Goal: Find specific page/section: Find specific page/section

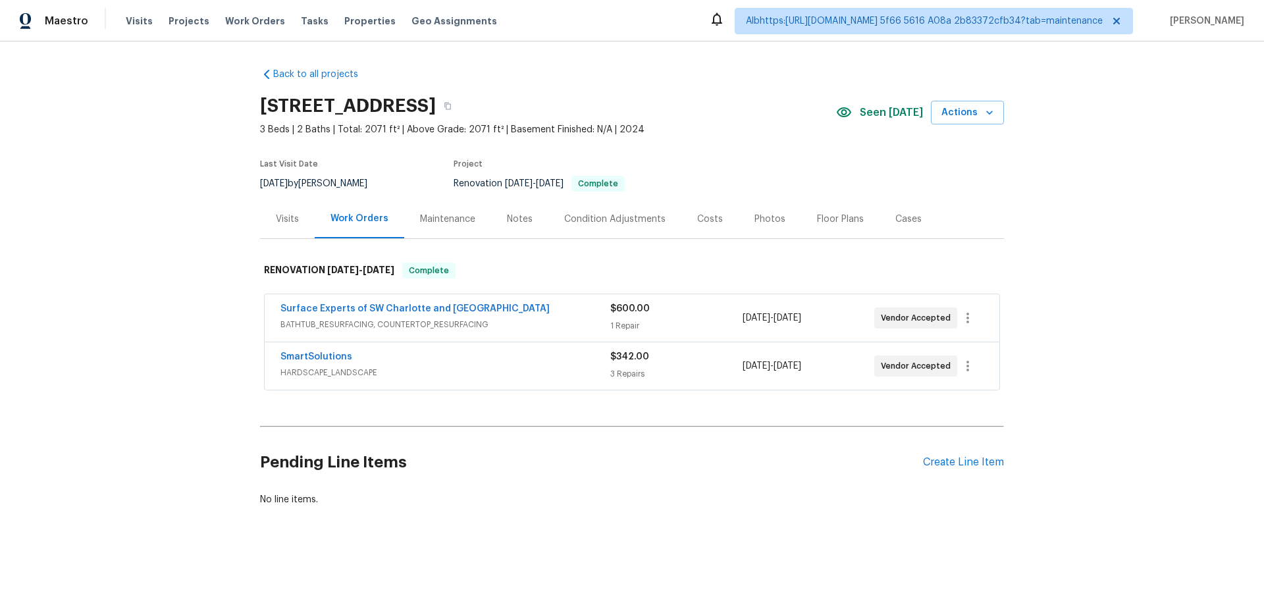
click at [204, 377] on div "Back to all projects 5244 Admirals Lndg, Lancaster, SC 29720 3 Beds | 2 Baths |…" at bounding box center [632, 318] width 1264 height 554
click at [151, 325] on div "Back to all projects 5244 Admirals Lndg, Lancaster, SC 29720 3 Beds | 2 Baths |…" at bounding box center [632, 318] width 1264 height 554
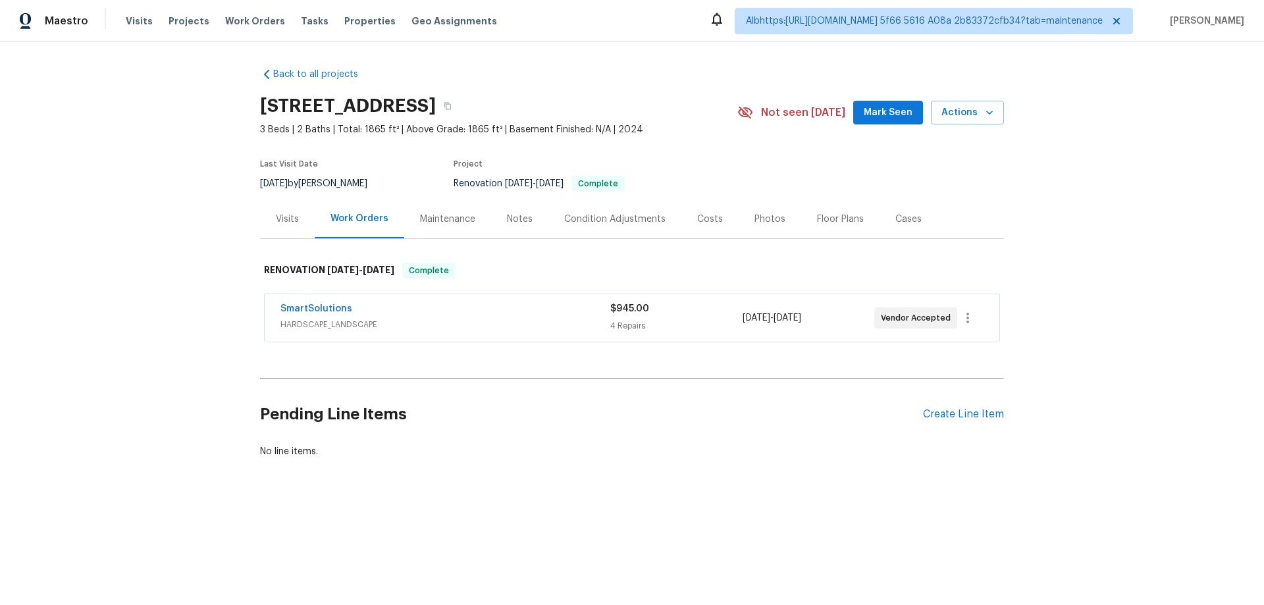
click at [181, 355] on div "Back to all projects 10180 Lakeshore Dr, Lancaster, SC 29720 3 Beds | 2 Baths |…" at bounding box center [632, 294] width 1264 height 506
click at [117, 389] on div "Back to all projects 10180 Lakeshore Dr, Lancaster, SC 29720 3 Beds | 2 Baths |…" at bounding box center [632, 294] width 1264 height 506
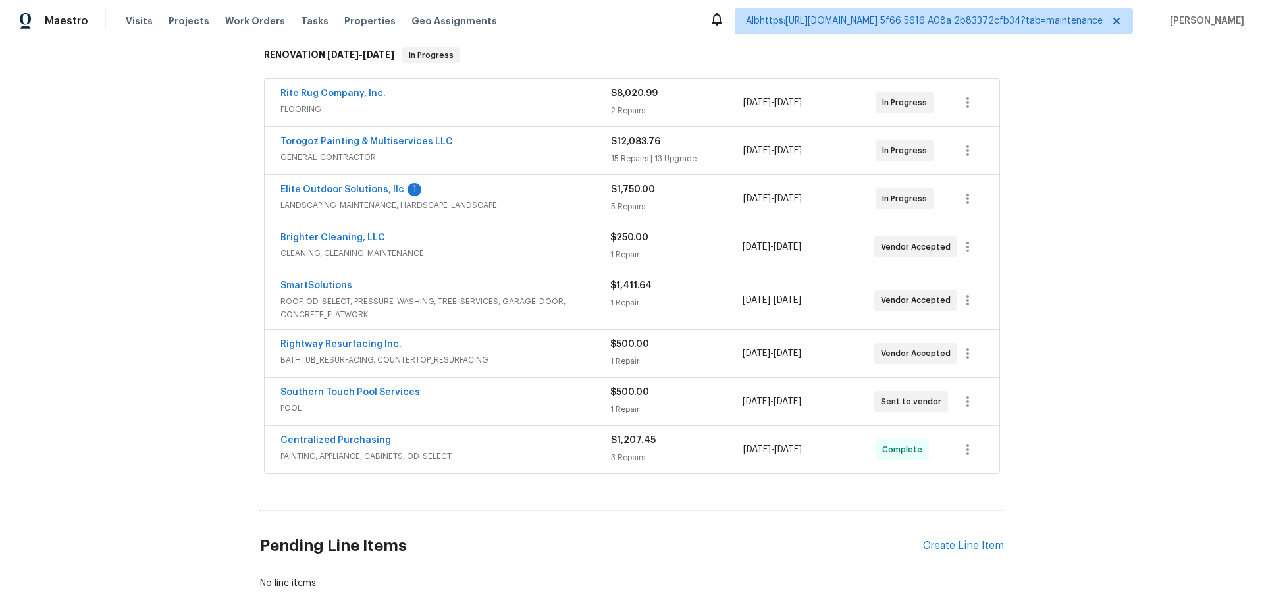
scroll to position [300, 0]
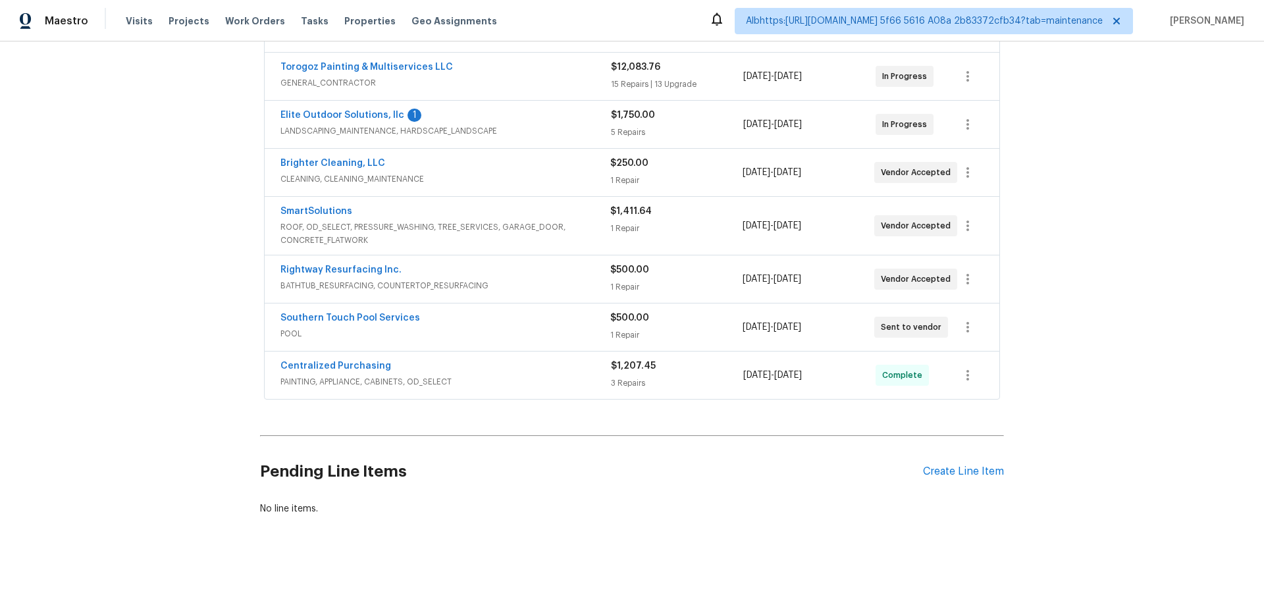
drag, startPoint x: 138, startPoint y: 346, endPoint x: 152, endPoint y: 378, distance: 35.1
click at [139, 346] on div "Back to all projects 130 Boulder Dr, Lincolnton, NC 28092 3 Beds | 2 Baths | To…" at bounding box center [632, 322] width 1264 height 563
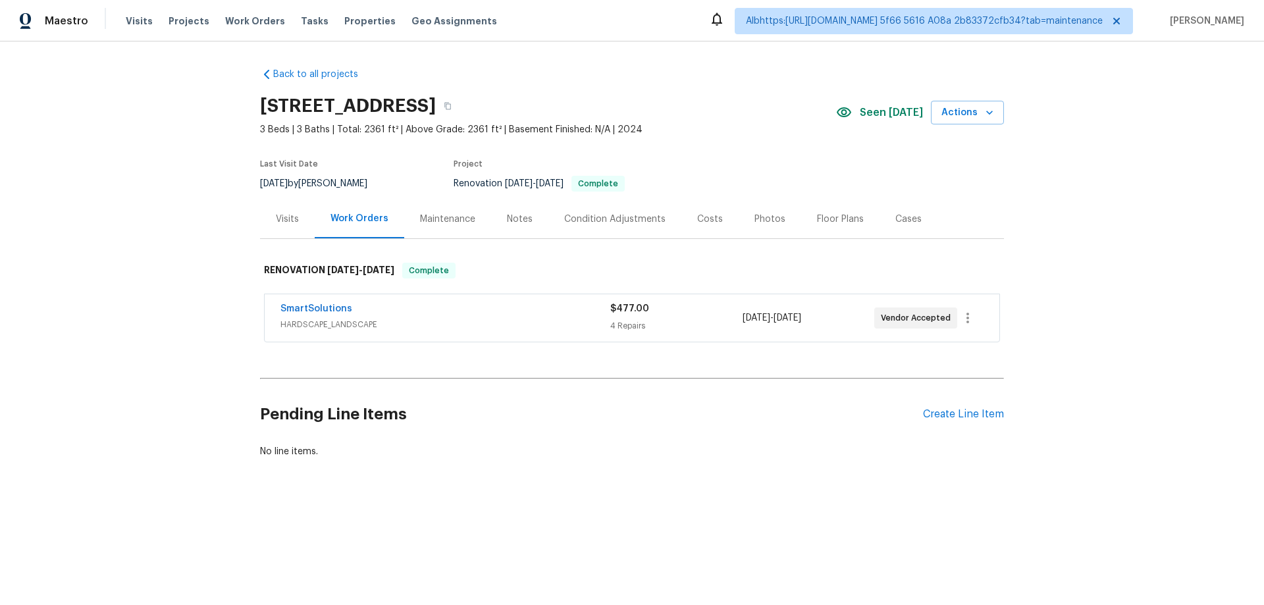
click at [195, 385] on div "Back to all projects 5208 Admirals Lndg, Lancaster, SC 29720 3 Beds | 3 Baths |…" at bounding box center [632, 294] width 1264 height 506
click at [188, 350] on div "Back to all projects 5208 Admirals Lndg, Lancaster, SC 29720 3 Beds | 3 Baths |…" at bounding box center [632, 294] width 1264 height 506
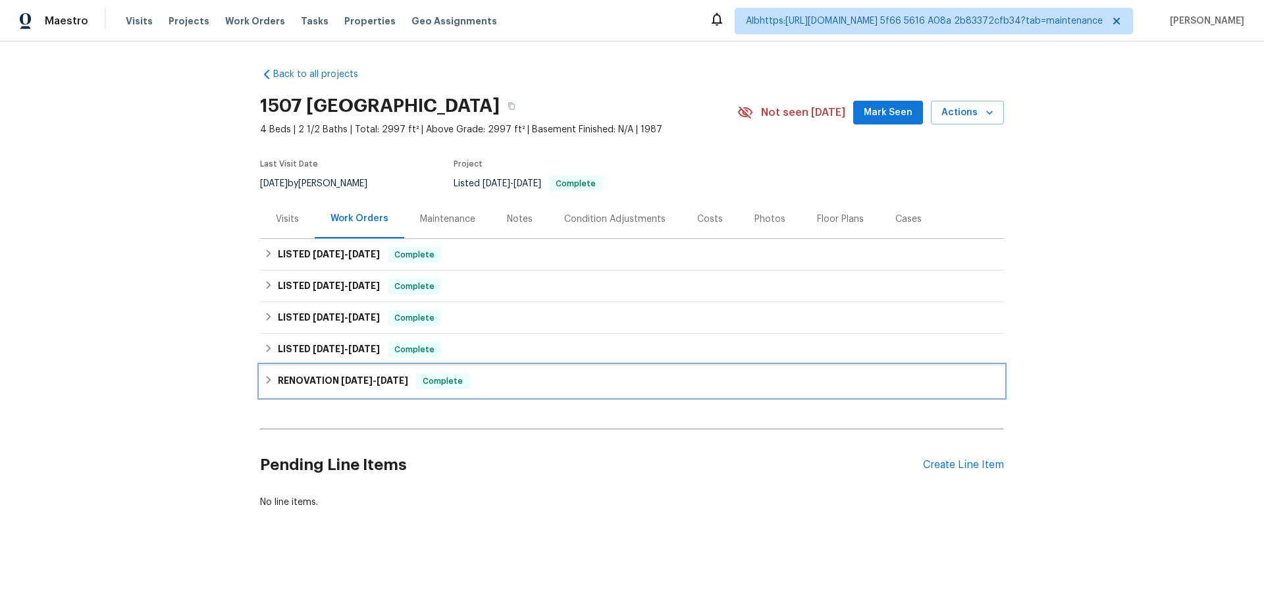
click at [296, 378] on h6 "RENOVATION 4/22/25 - 5/5/25" at bounding box center [343, 381] width 130 height 16
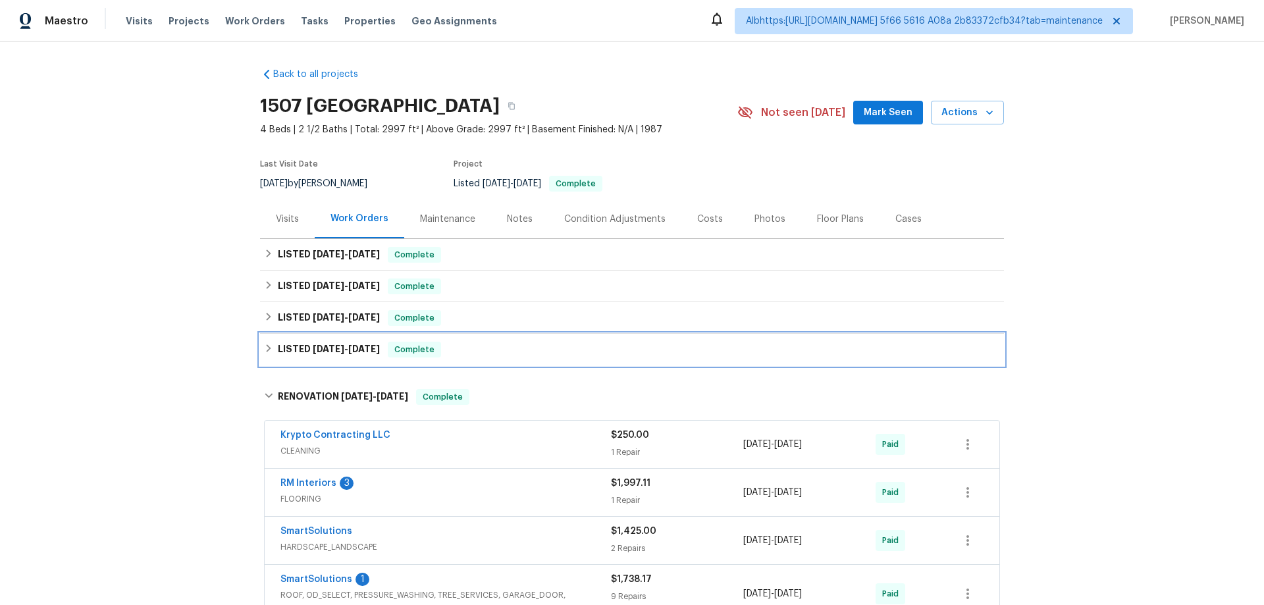
click at [305, 357] on h6 "LISTED 5/6/25 - 5/7/25" at bounding box center [329, 350] width 102 height 16
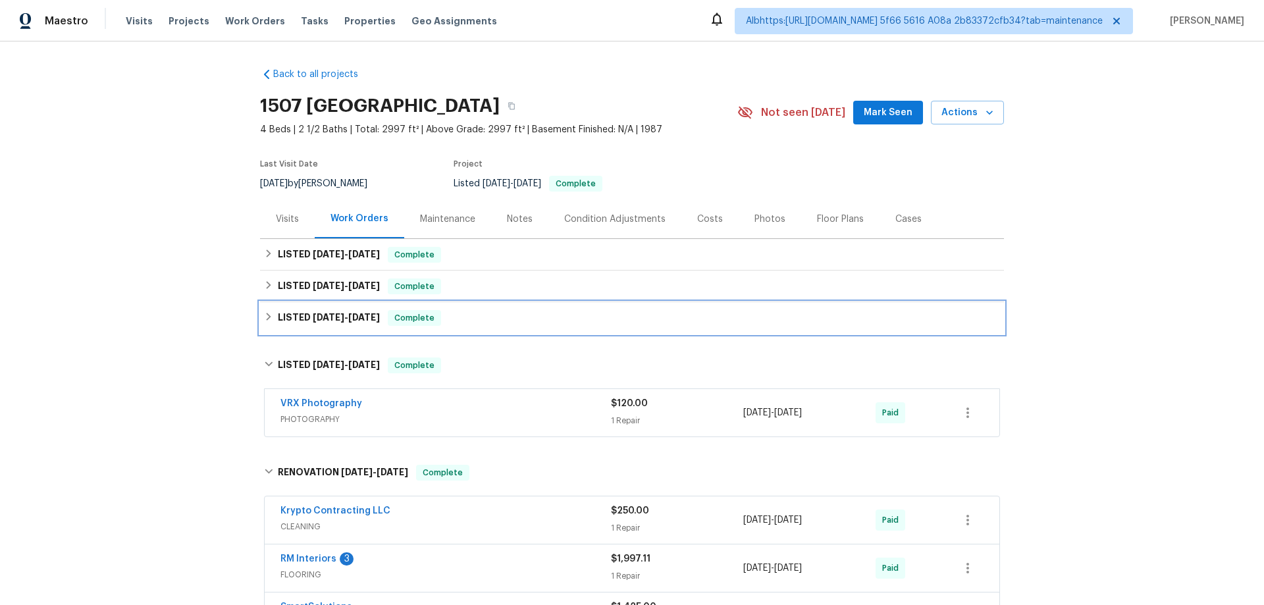
click at [313, 318] on span "5/29/25" at bounding box center [329, 317] width 32 height 9
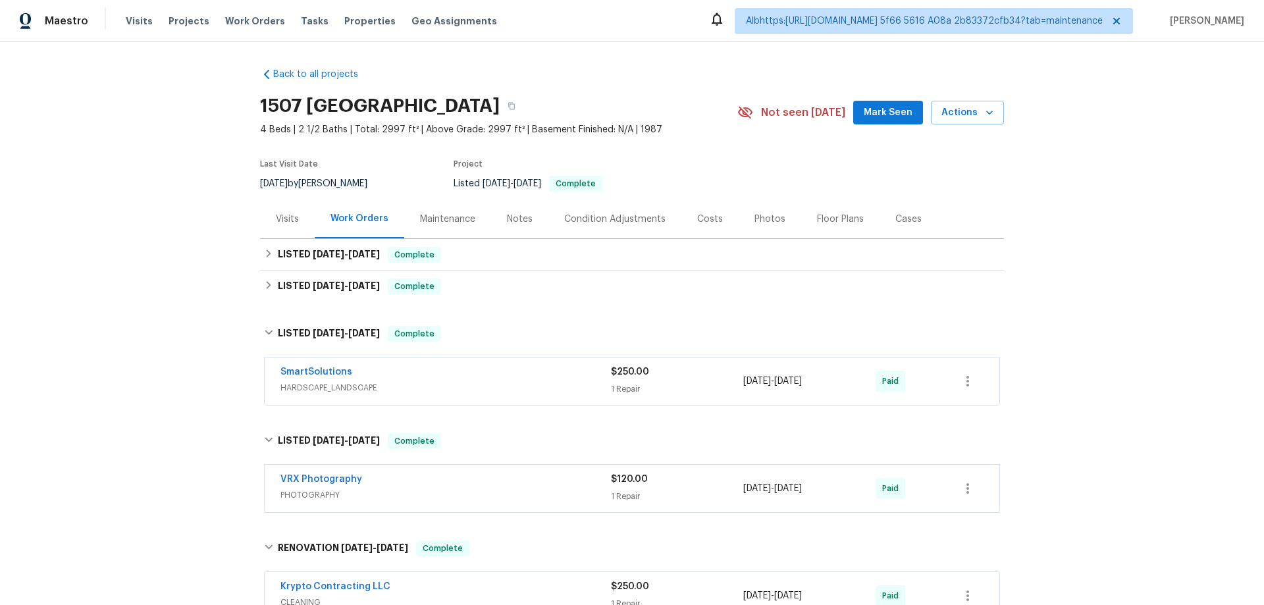
click at [316, 302] on div "Back to all projects 1507 Chadmore Ln NW, Concord, NC 28027 4 Beds | 2 1/2 Bath…" at bounding box center [632, 503] width 744 height 892
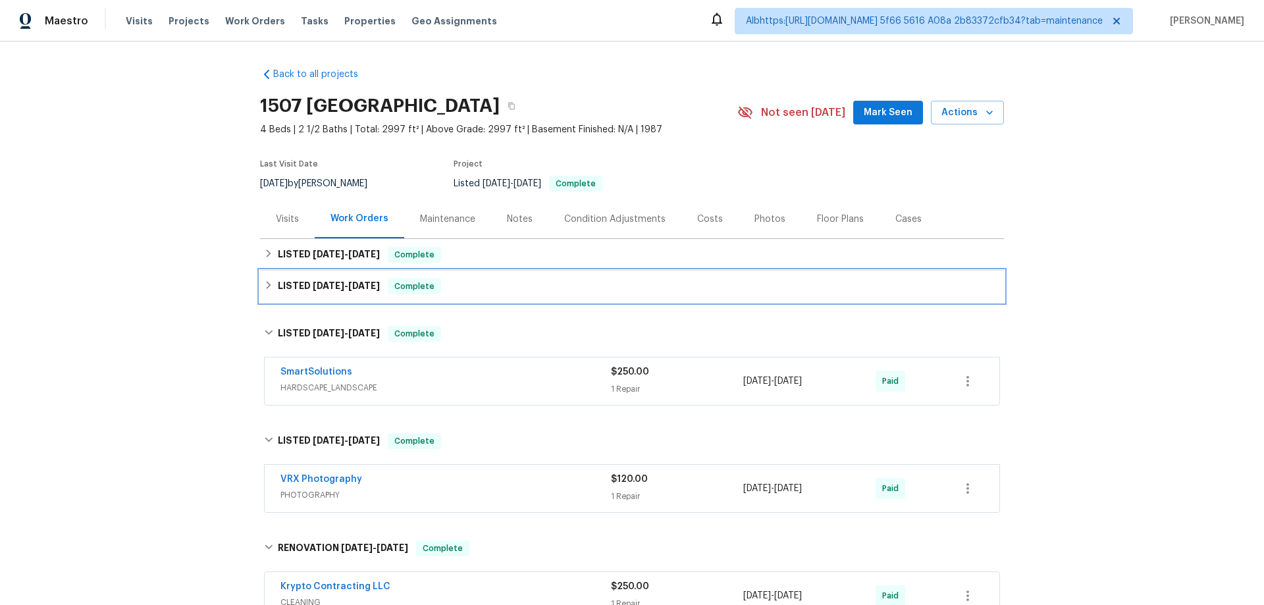
click at [316, 290] on h6 "LISTED 6/24/25 - 6/25/25" at bounding box center [329, 286] width 102 height 16
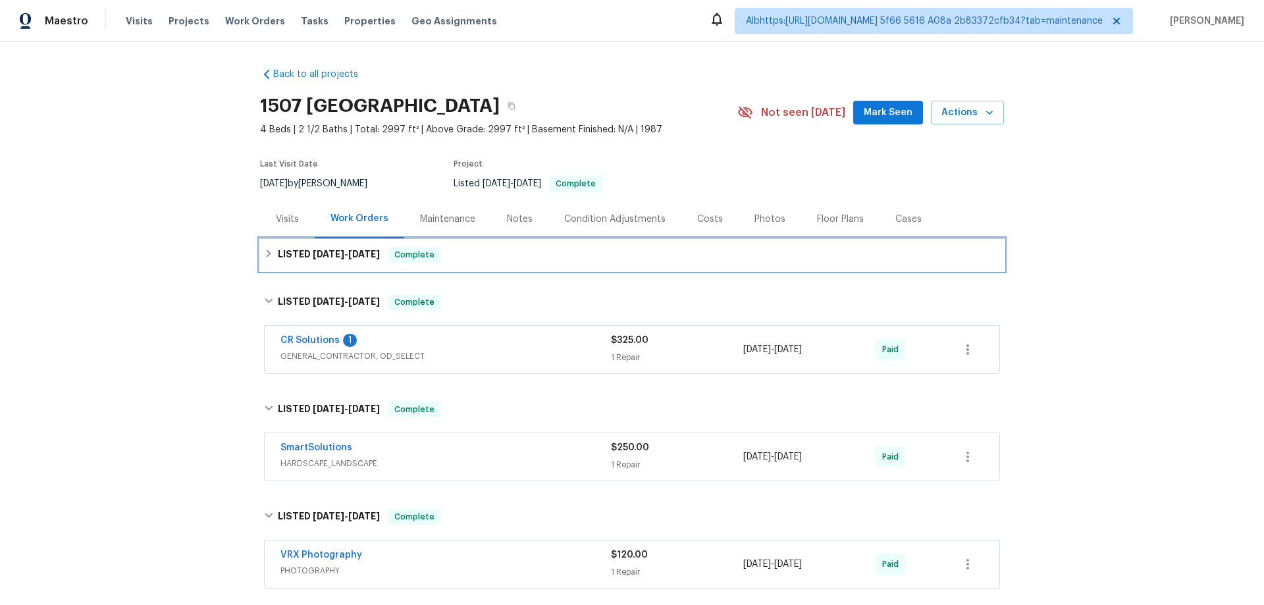
click at [315, 266] on div "LISTED 9/17/25 - 9/27/25 Complete" at bounding box center [632, 255] width 744 height 32
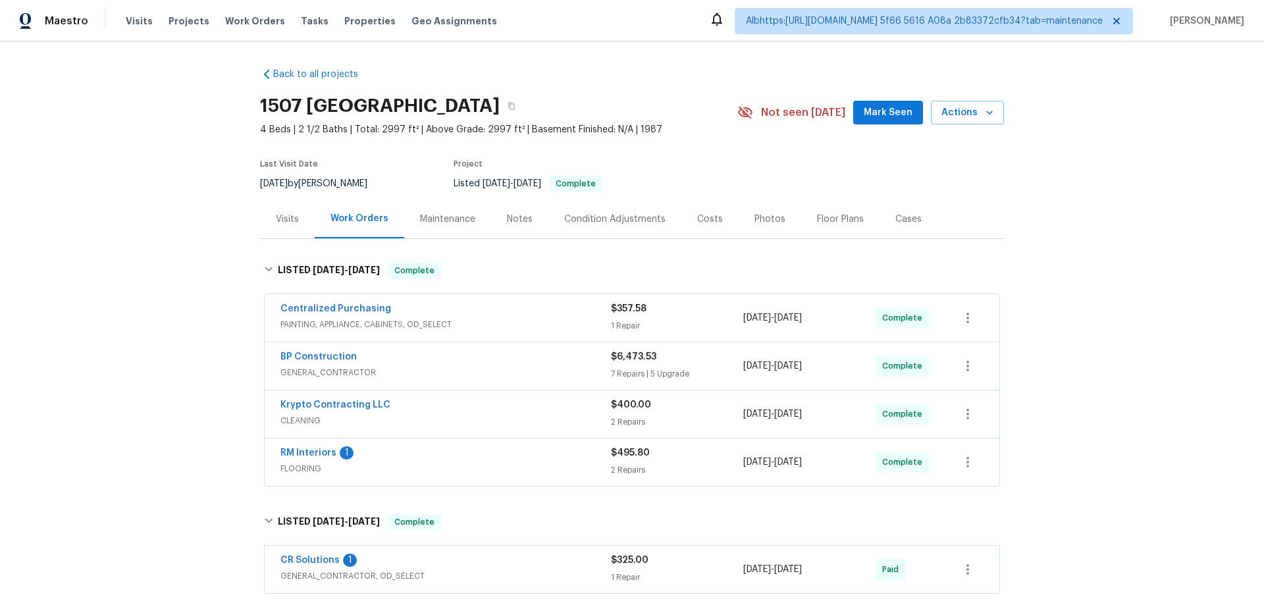
click at [174, 312] on div "Back to all projects 1507 Chadmore Ln NW, Concord, NC 28027 4 Beds | 2 1/2 Bath…" at bounding box center [632, 322] width 1264 height 563
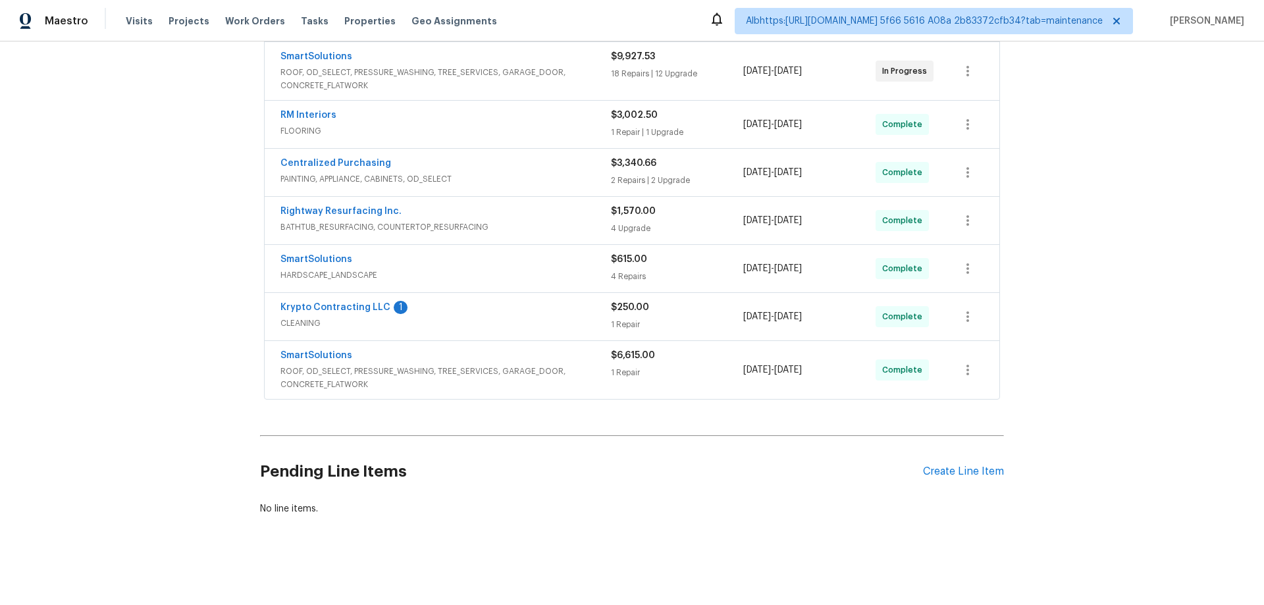
scroll to position [310, 0]
click at [161, 298] on div "Back to all projects 1902 Stonewyck Ave, Kannapolis, NC 28081 4 Beds | 2 1/2 Ba…" at bounding box center [632, 322] width 1264 height 563
click at [124, 341] on div "Back to all projects 1902 Stonewyck Ave, Kannapolis, NC 28081 4 Beds | 2 1/2 Ba…" at bounding box center [632, 322] width 1264 height 563
click at [228, 405] on div "Back to all projects 1902 Stonewyck Ave, Kannapolis, NC 28081 4 Beds | 2 1/2 Ba…" at bounding box center [632, 322] width 1264 height 563
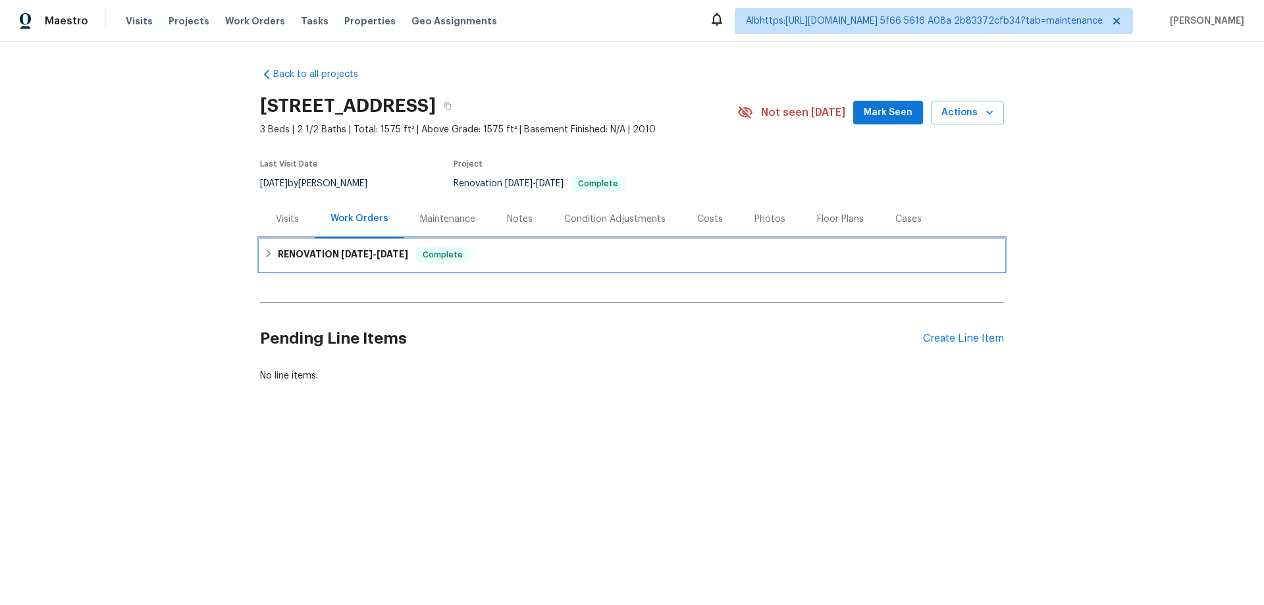
click at [355, 254] on span "9/22/25" at bounding box center [357, 253] width 32 height 9
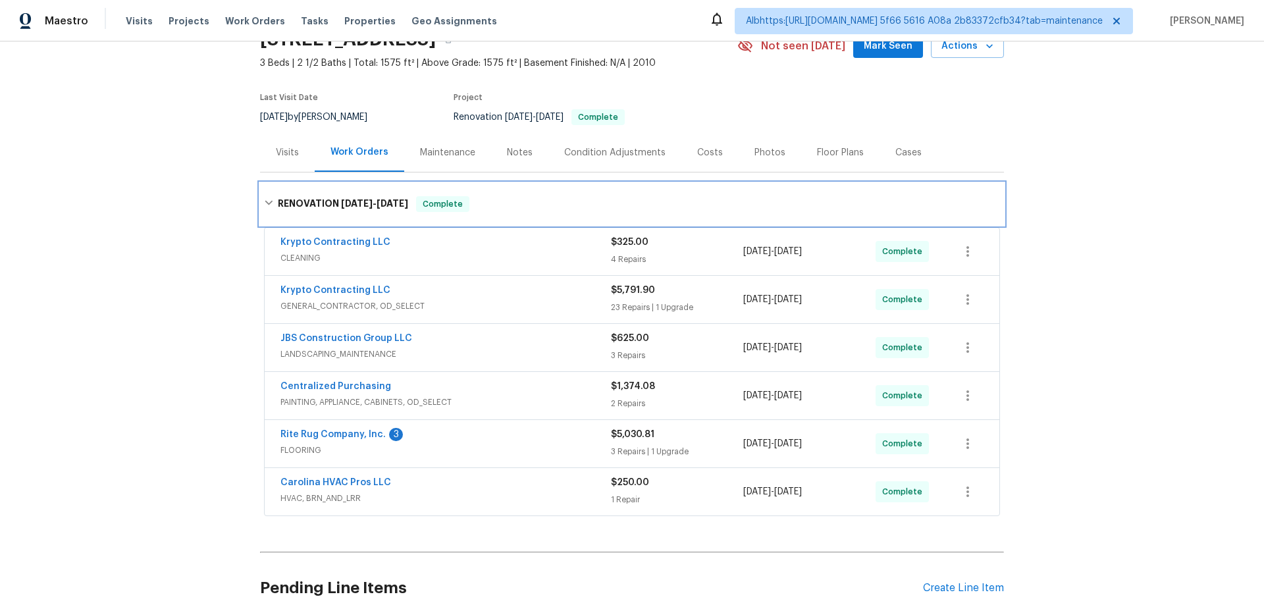
scroll to position [170, 0]
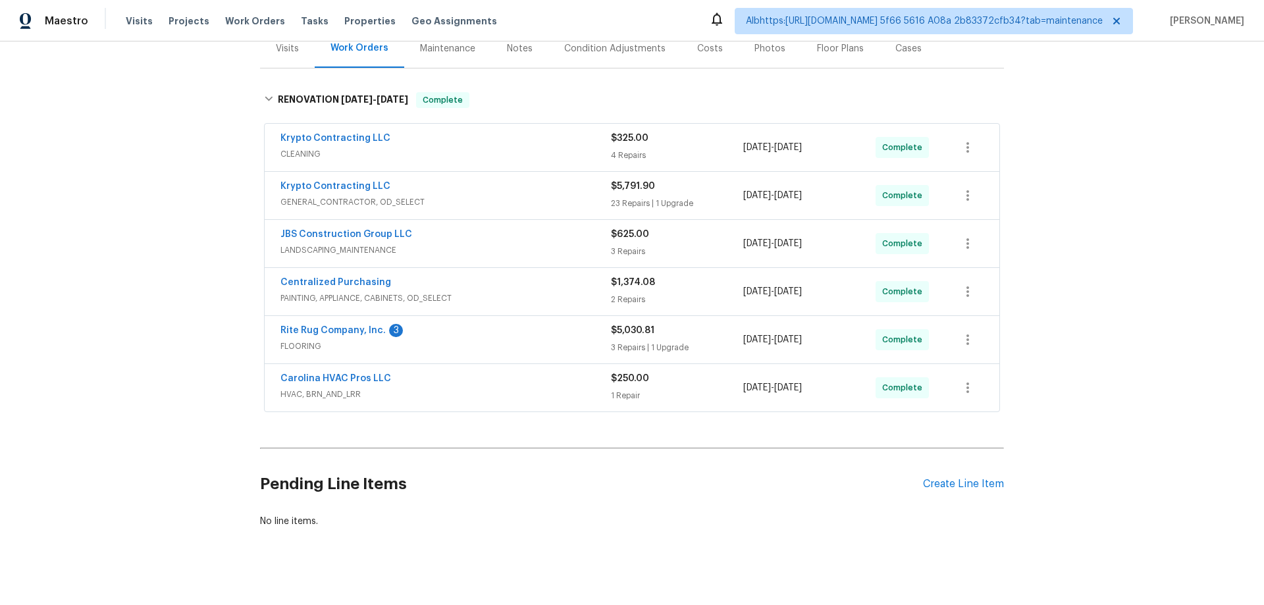
click at [205, 332] on div "Back to all projects 805 Brunswick Dr, Rock Hill, SC 29730 3 Beds | 2 1/2 Baths…" at bounding box center [632, 322] width 1264 height 563
click at [118, 298] on div "Back to all projects 805 Brunswick Dr, Rock Hill, SC 29730 3 Beds | 2 1/2 Baths…" at bounding box center [632, 322] width 1264 height 563
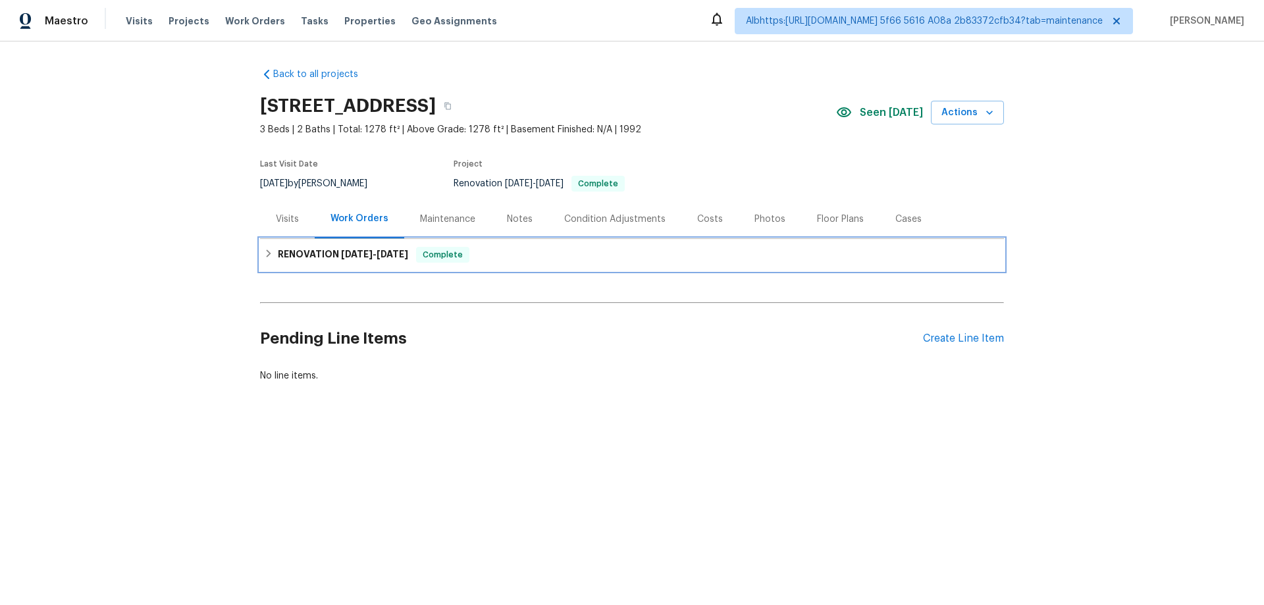
click at [284, 265] on div "RENOVATION [DATE] - [DATE] Complete" at bounding box center [632, 255] width 744 height 32
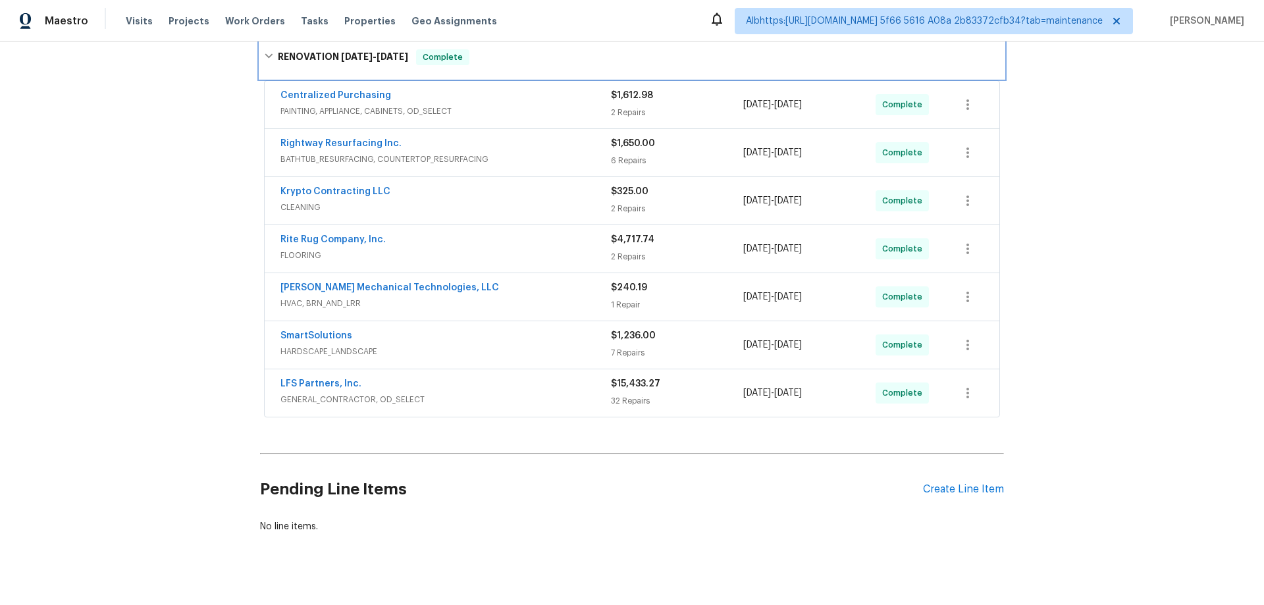
scroll to position [218, 0]
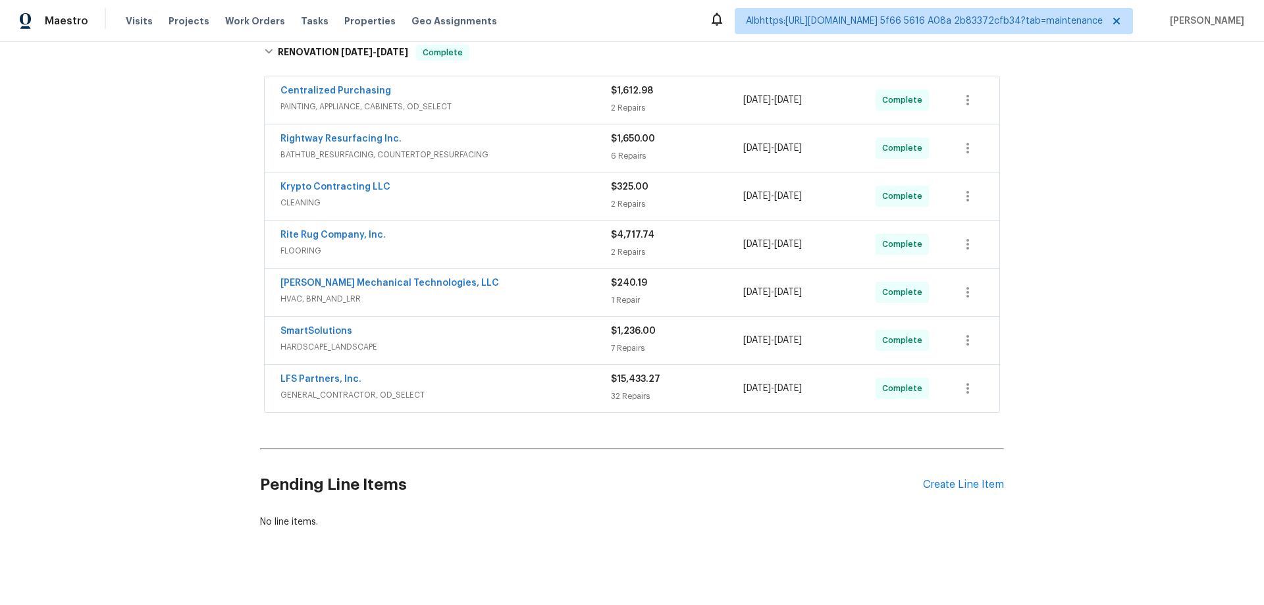
click at [195, 372] on div "Back to all projects 2813 Faircroft Way, Monroe, NC 28110 3 Beds | 2 Baths | To…" at bounding box center [632, 322] width 1264 height 563
click at [88, 209] on div "Back to all projects 2813 Faircroft Way, Monroe, NC 28110 3 Beds | 2 Baths | To…" at bounding box center [632, 322] width 1264 height 563
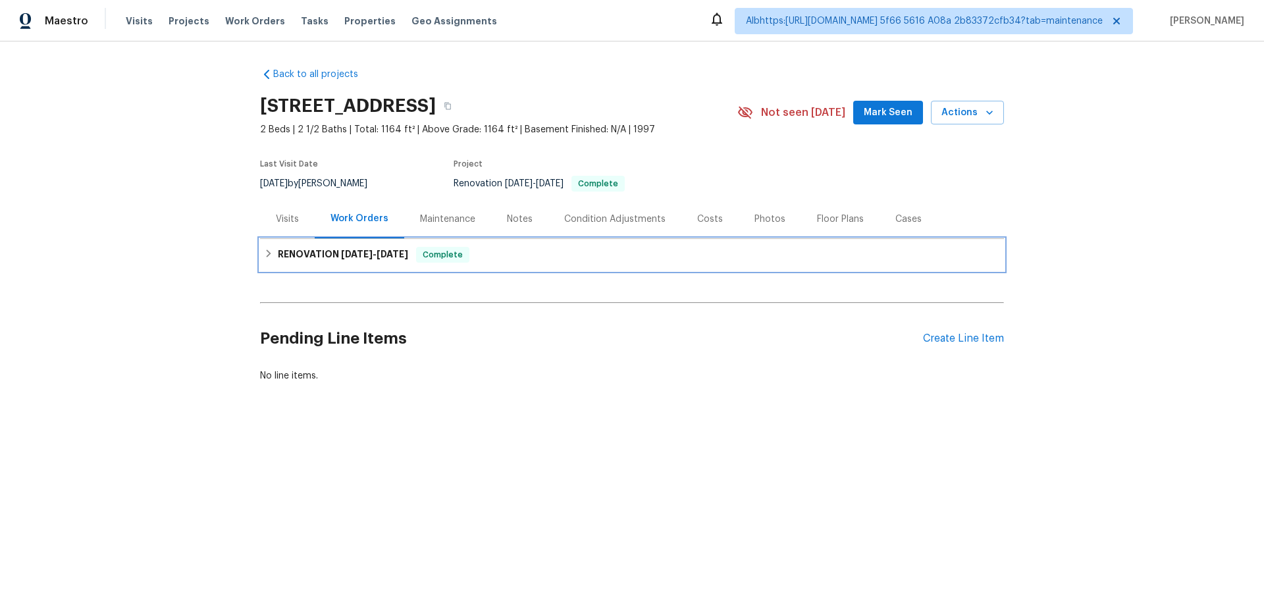
click at [294, 259] on h6 "RENOVATION 9/23/25 - 10/2/25" at bounding box center [343, 255] width 130 height 16
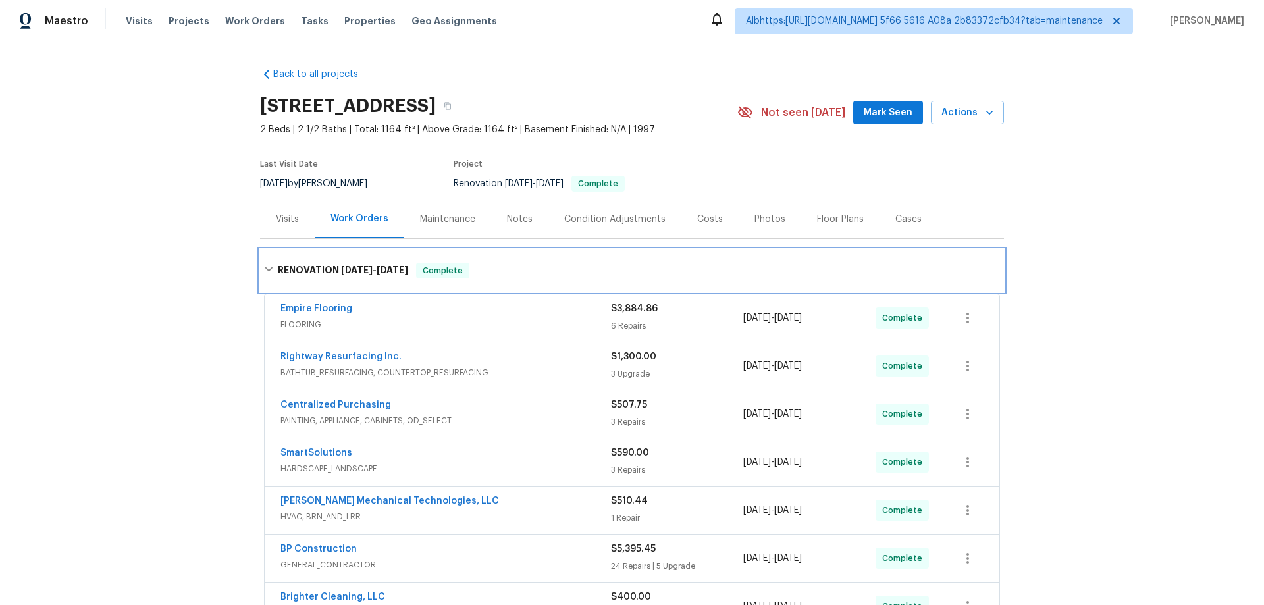
scroll to position [184, 0]
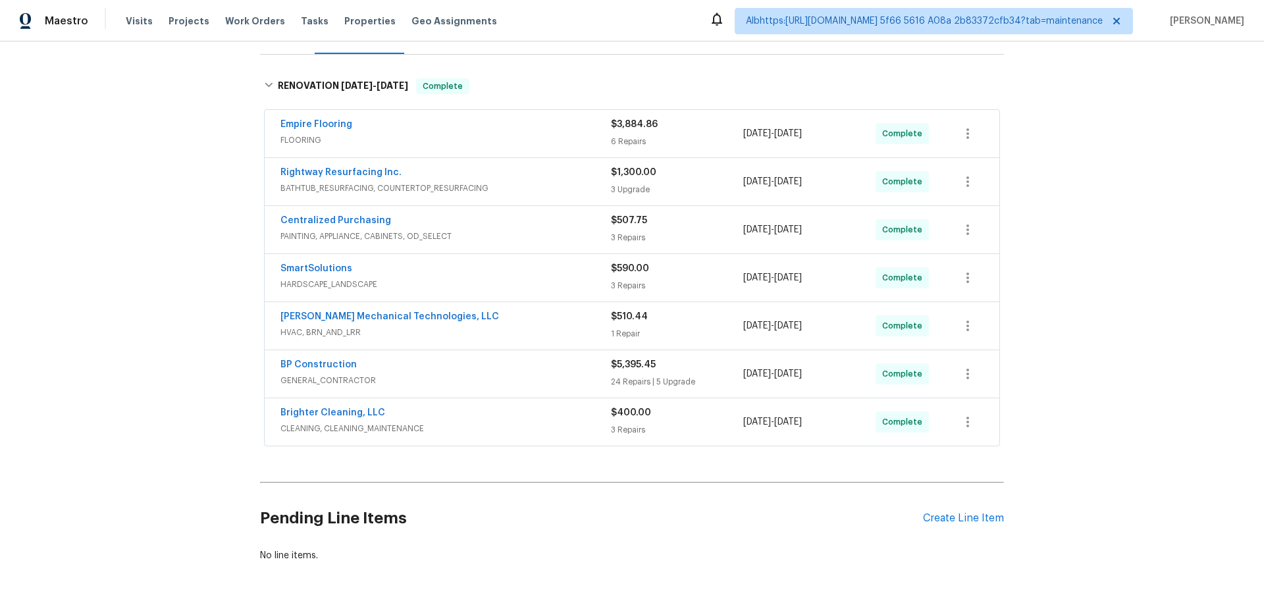
click at [167, 320] on div "Back to all projects 9065 Cinnabay Dr, Charlotte, NC 28216 2 Beds | 2 1/2 Baths…" at bounding box center [632, 322] width 1264 height 563
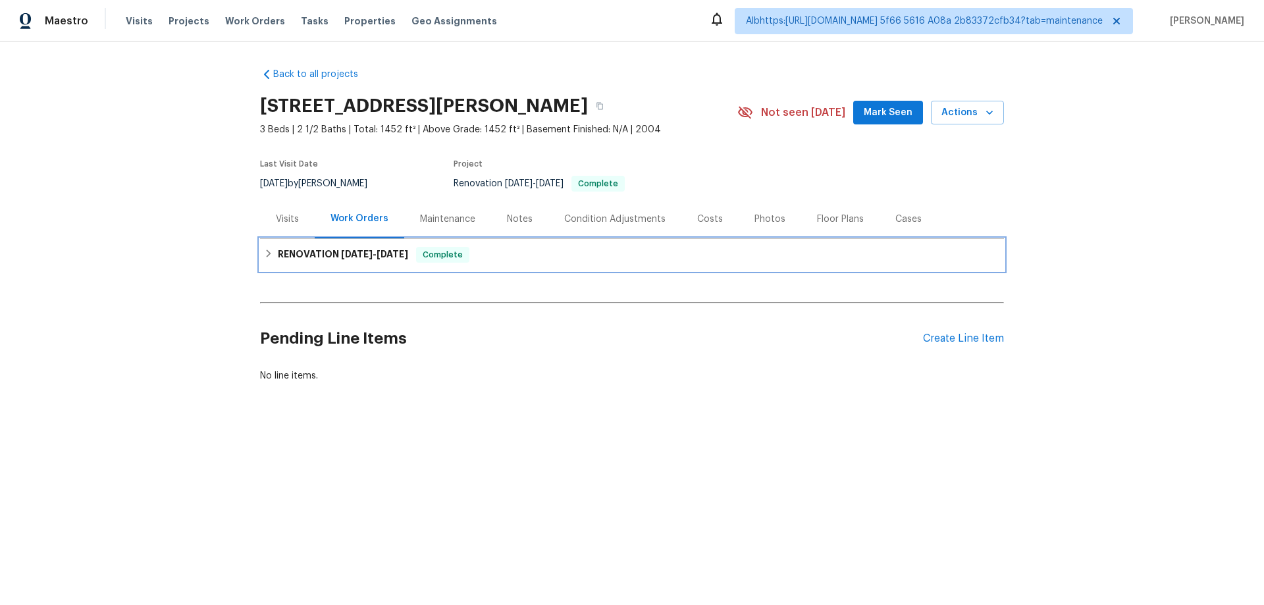
click at [271, 257] on div "RENOVATION [DATE] - [DATE] Complete" at bounding box center [632, 255] width 736 height 16
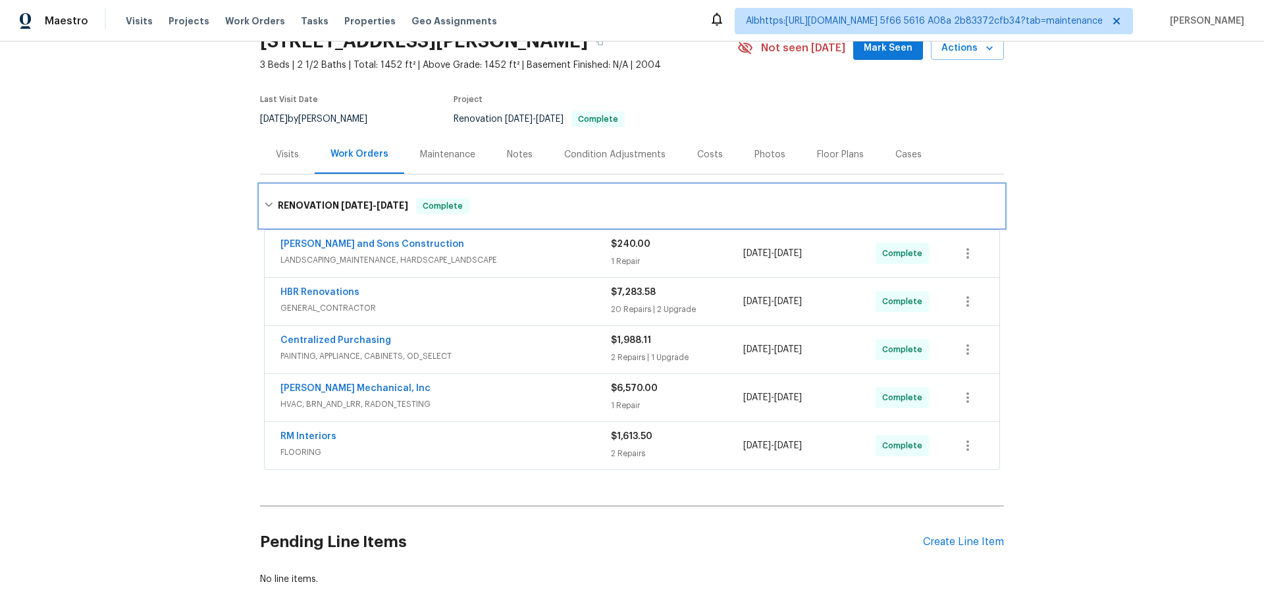
scroll to position [115, 0]
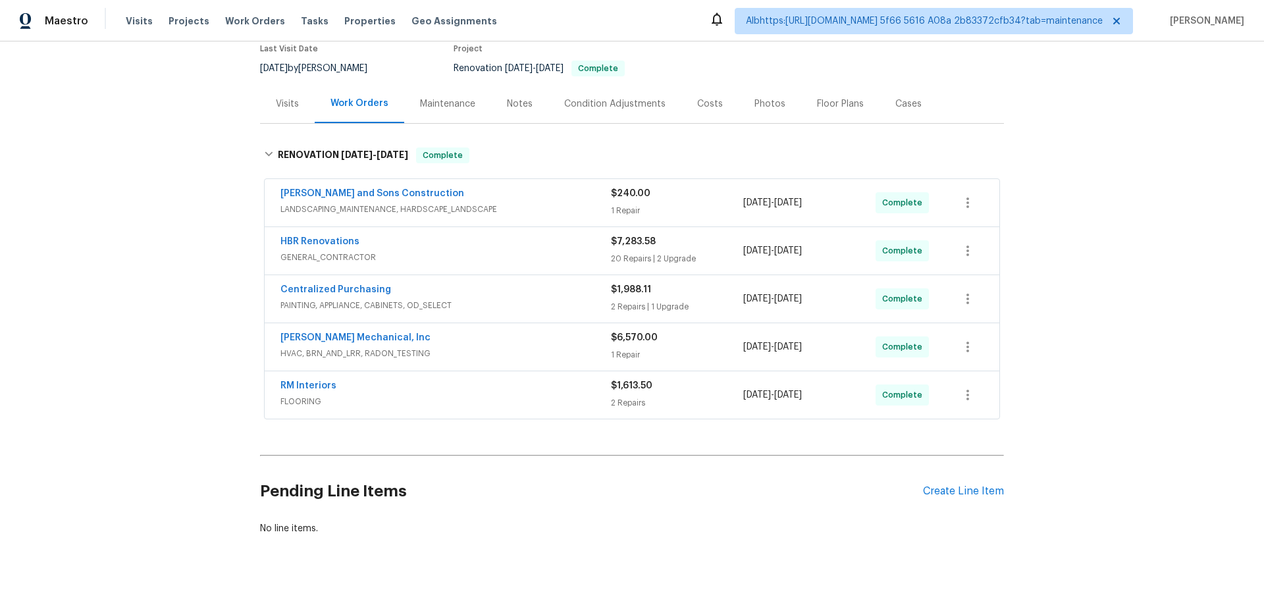
click at [157, 336] on div "Back to all projects [STREET_ADDRESS] 3 Beds | 2 1/2 Baths | Total: 1452 ft² | …" at bounding box center [632, 322] width 1264 height 563
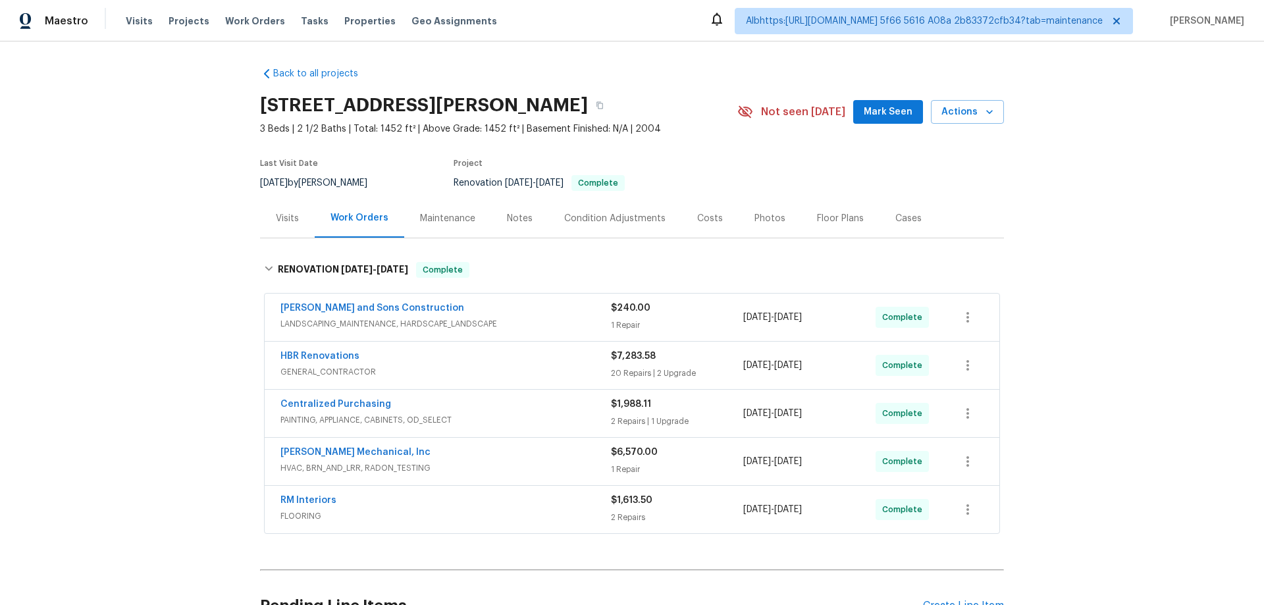
scroll to position [0, 0]
click at [153, 326] on div "Back to all projects 503 Rendezvous Rd, Acworth, GA 30102 3 Beds | 2 1/2 Baths …" at bounding box center [632, 322] width 1264 height 563
click at [220, 356] on div "Back to all projects 503 Rendezvous Rd, Acworth, GA 30102 3 Beds | 2 1/2 Baths …" at bounding box center [632, 322] width 1264 height 563
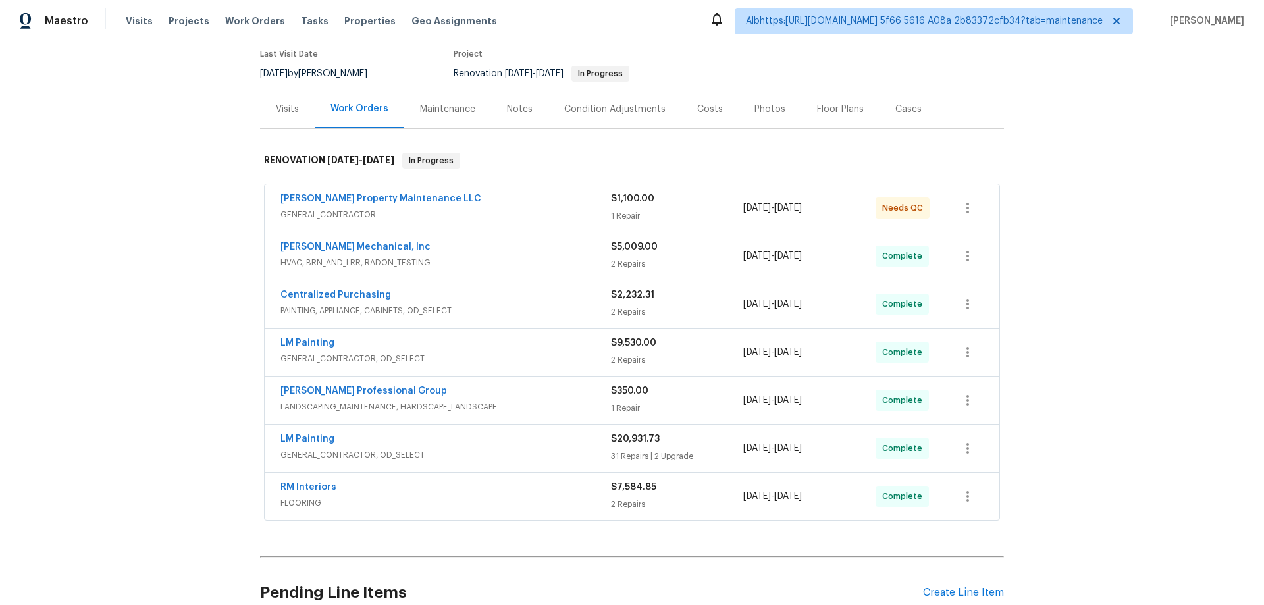
scroll to position [241, 0]
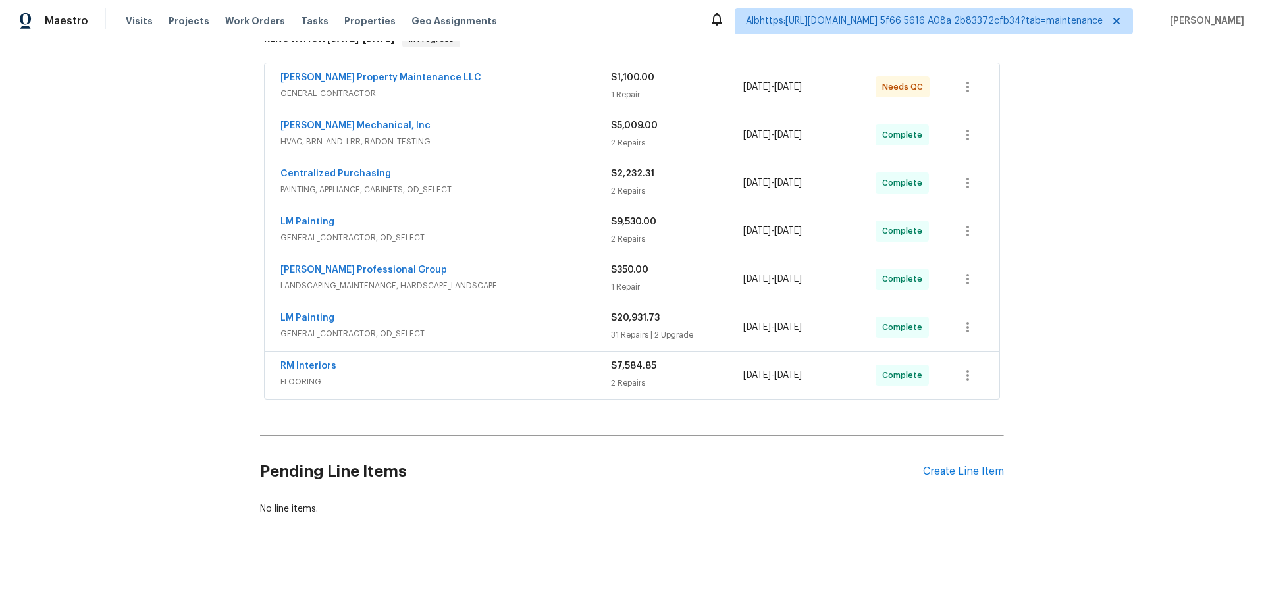
click at [88, 242] on div "Back to all projects [STREET_ADDRESS] 4 Beds | 3 Baths | Total: 2904 ft² | Abov…" at bounding box center [632, 322] width 1264 height 563
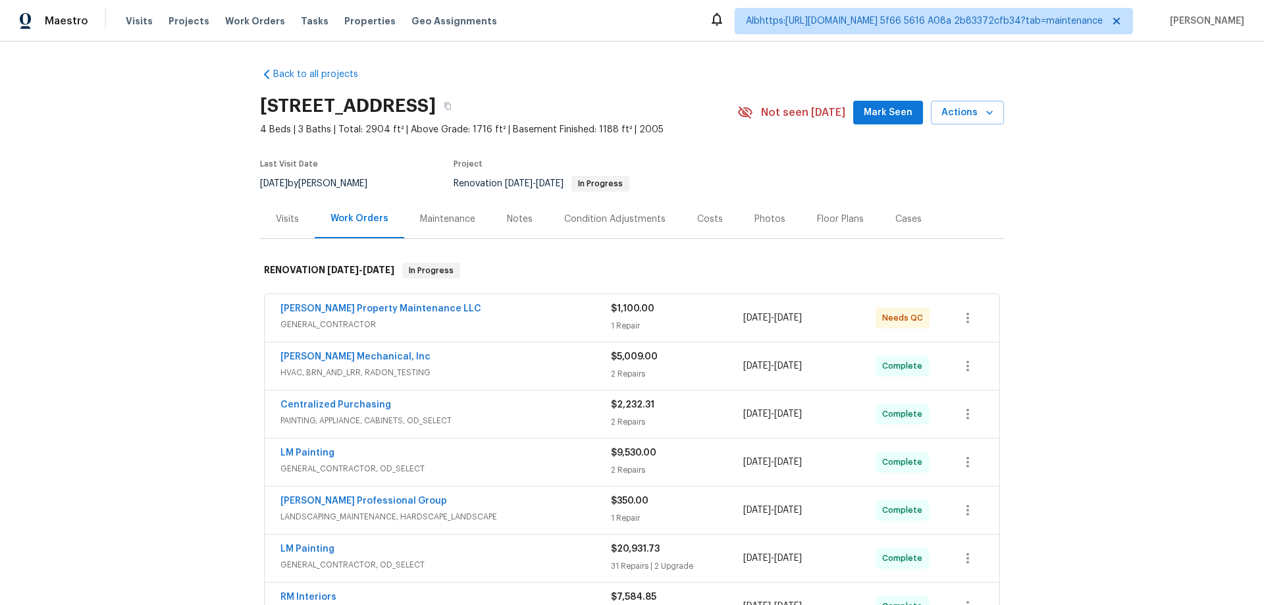
drag, startPoint x: 223, startPoint y: 300, endPoint x: 203, endPoint y: 300, distance: 19.7
click at [224, 300] on div "Back to all projects [STREET_ADDRESS] 4 Beds | 3 Baths | Total: 2904 ft² | Abov…" at bounding box center [632, 322] width 1264 height 563
click at [153, 354] on div "Back to all projects 1955 Hillspring Ln, Lithonia, GA 30058 4 Beds | 3 Baths | …" at bounding box center [632, 322] width 1264 height 563
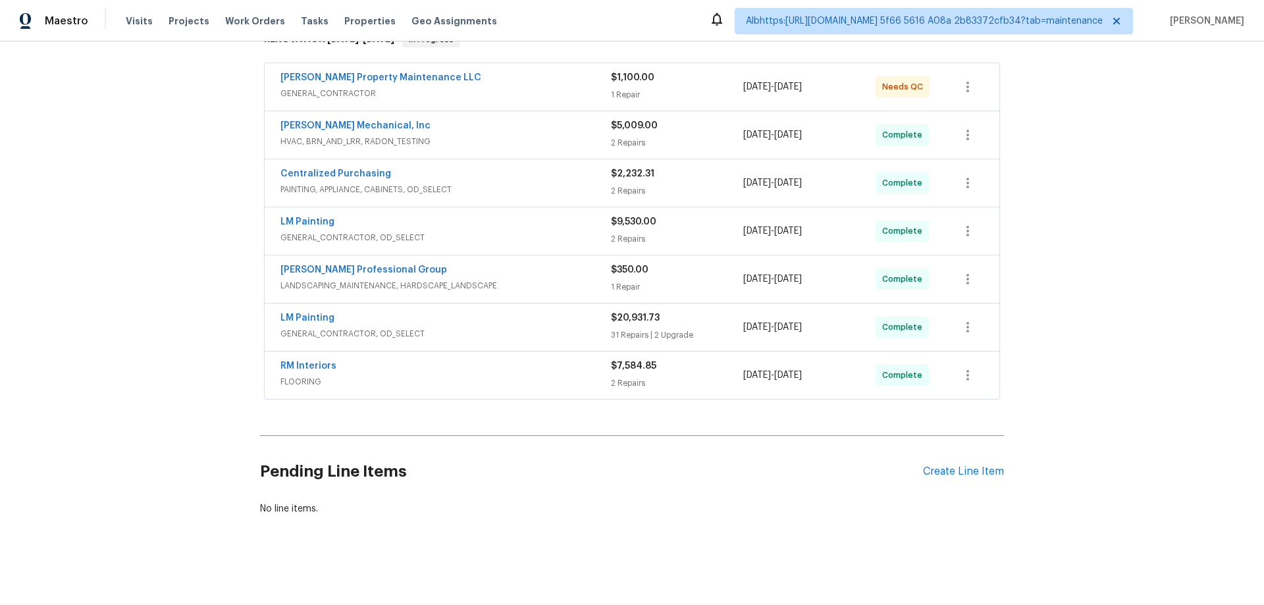
scroll to position [241, 0]
click at [193, 259] on div "Back to all projects 1955 Hillspring Ln, Lithonia, GA 30058 4 Beds | 3 Baths | …" at bounding box center [632, 322] width 1264 height 563
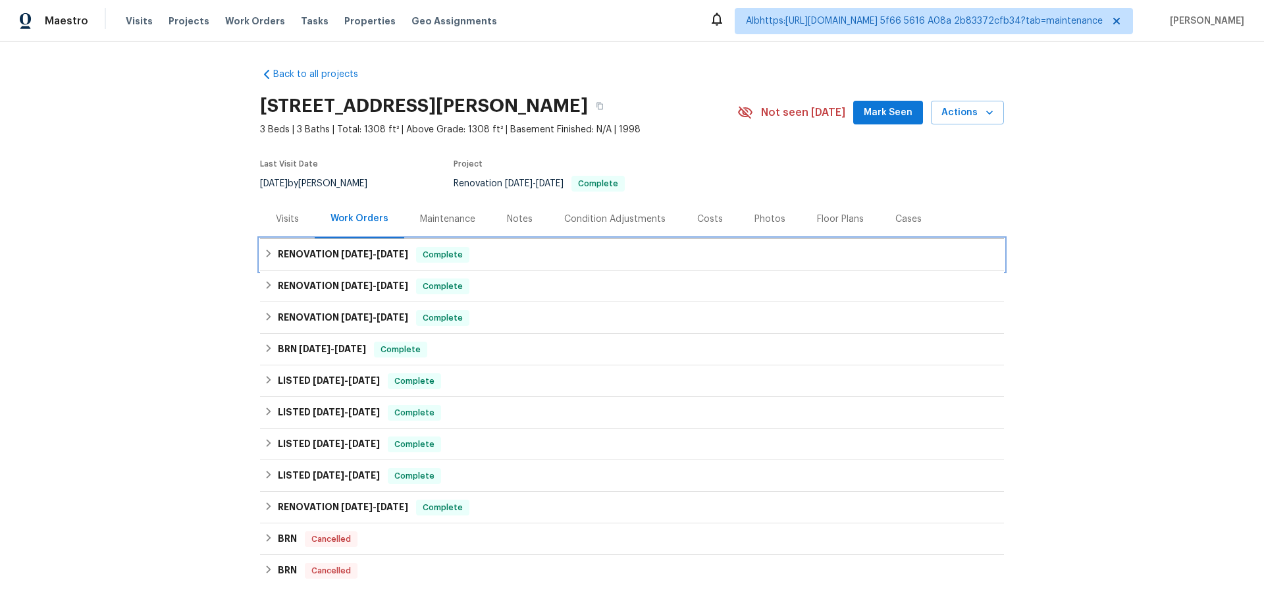
click at [294, 259] on h6 "RENOVATION [DATE] - [DATE]" at bounding box center [343, 255] width 130 height 16
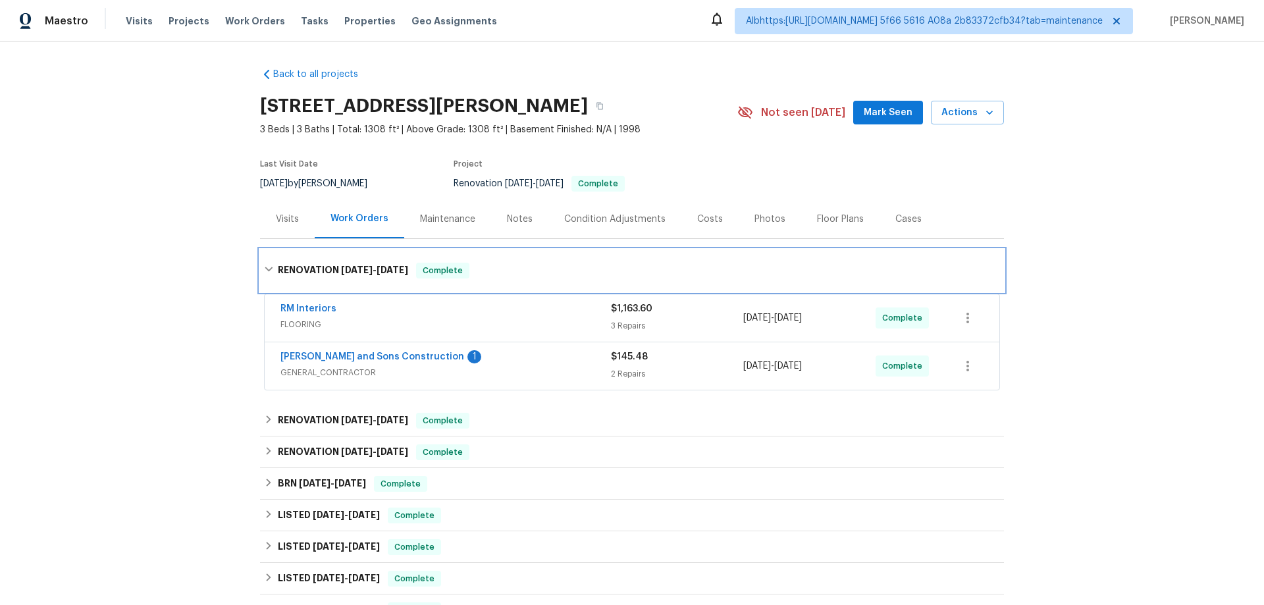
scroll to position [323, 0]
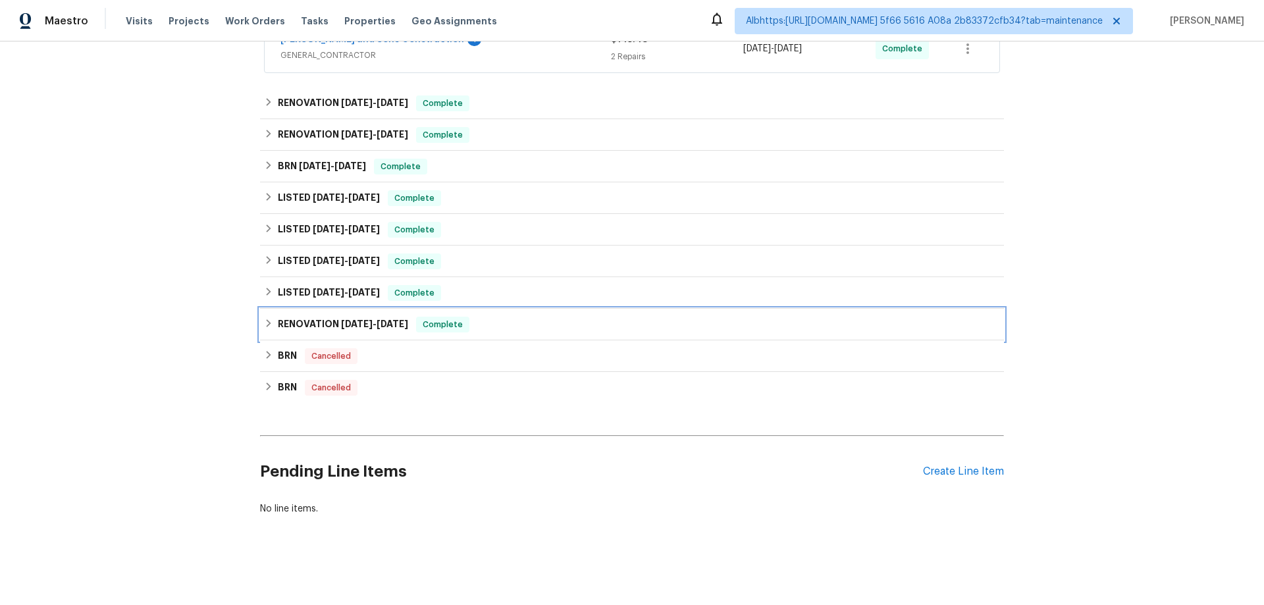
click at [294, 321] on h6 "RENOVATION [DATE] - [DATE]" at bounding box center [343, 325] width 130 height 16
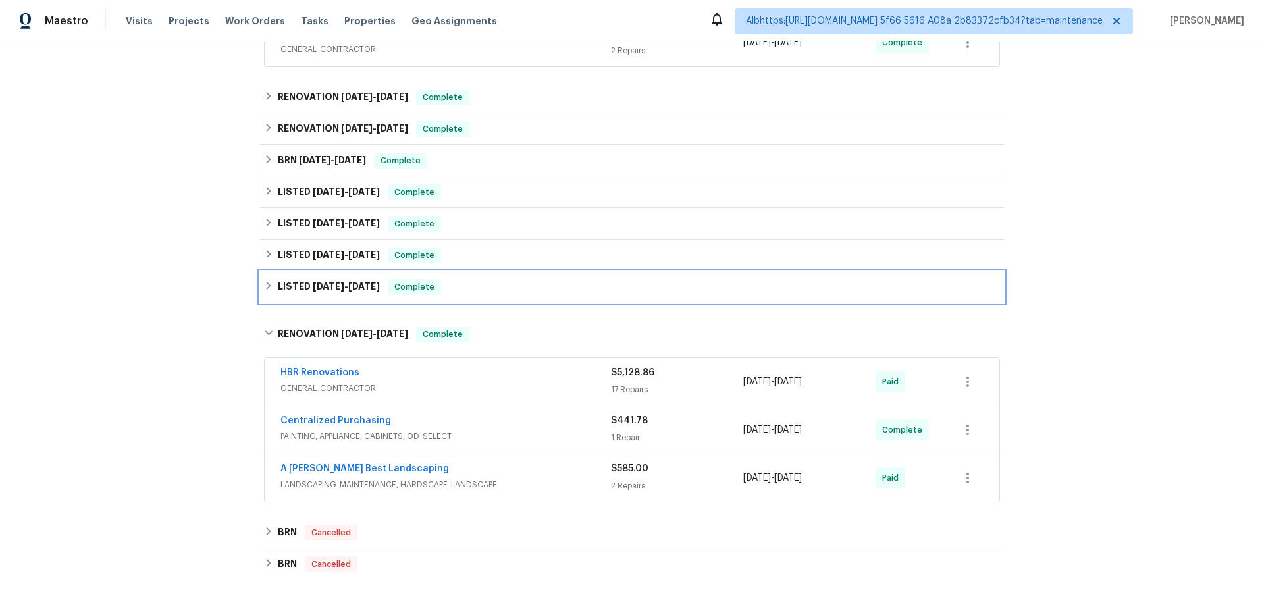
click at [286, 293] on h6 "LISTED [DATE] - [DATE]" at bounding box center [329, 287] width 102 height 16
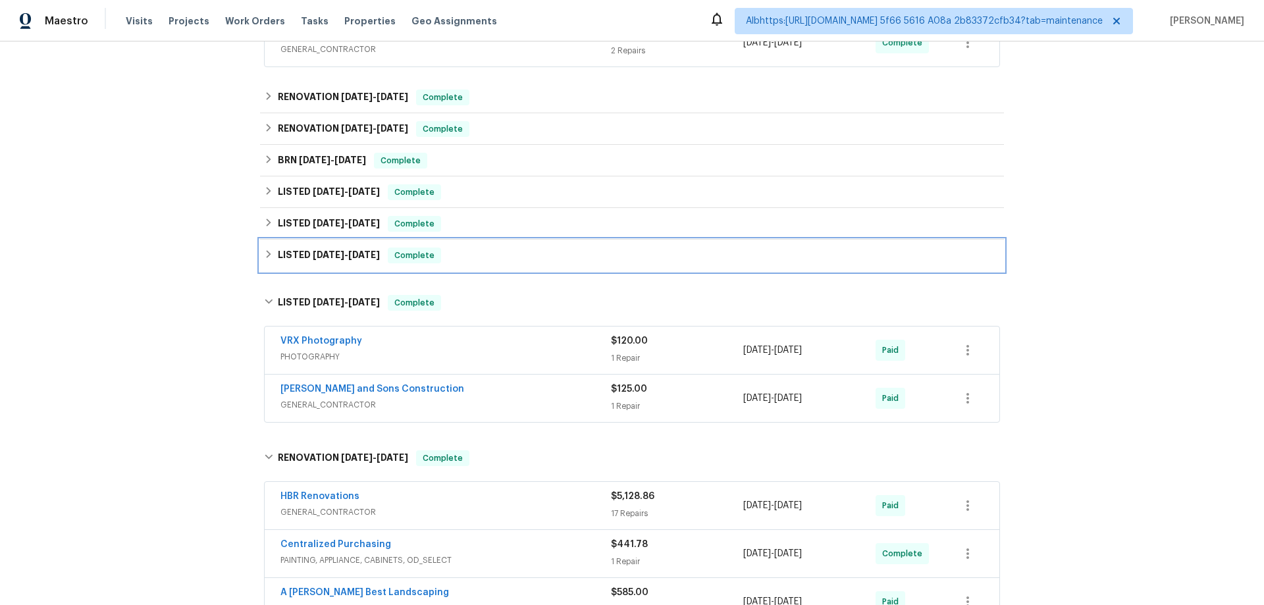
click at [305, 257] on h6 "LISTED 3/9/25 - 3/14/25" at bounding box center [329, 256] width 102 height 16
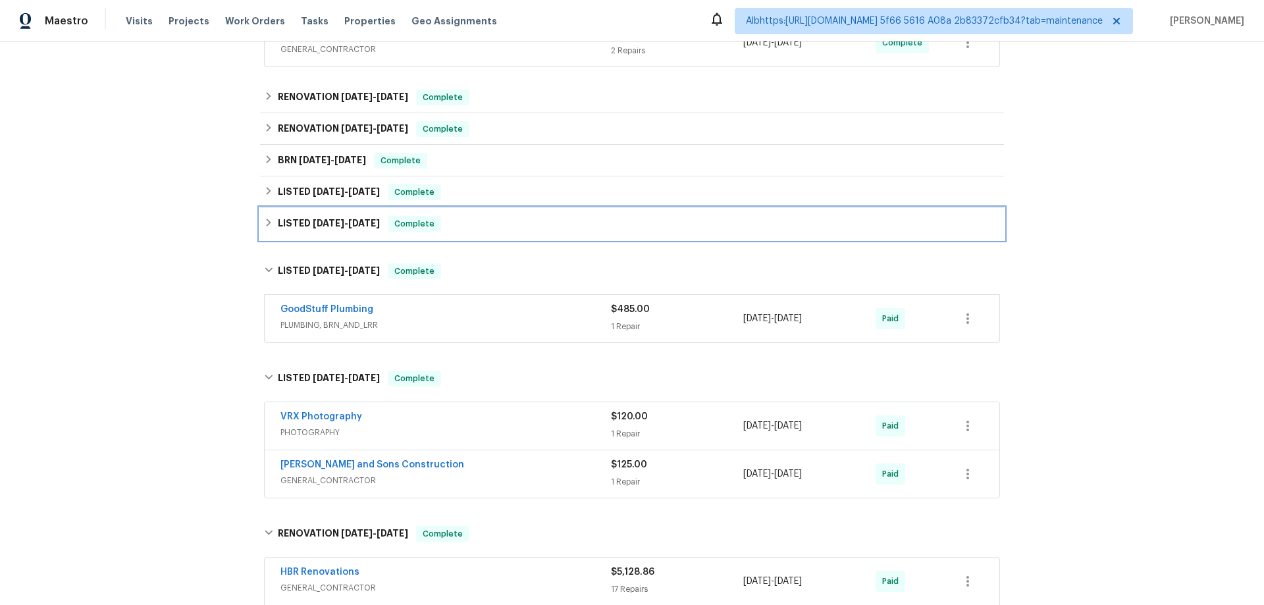
click at [317, 219] on span "5/20/25" at bounding box center [329, 223] width 32 height 9
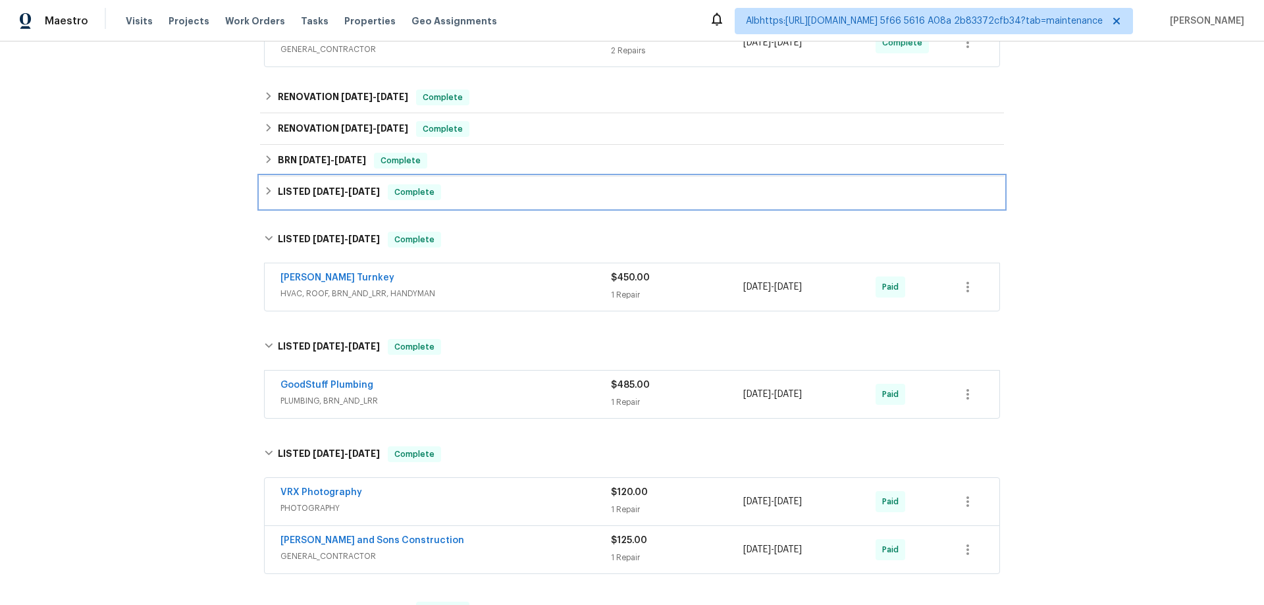
click at [317, 192] on span "7/11/25" at bounding box center [329, 191] width 32 height 9
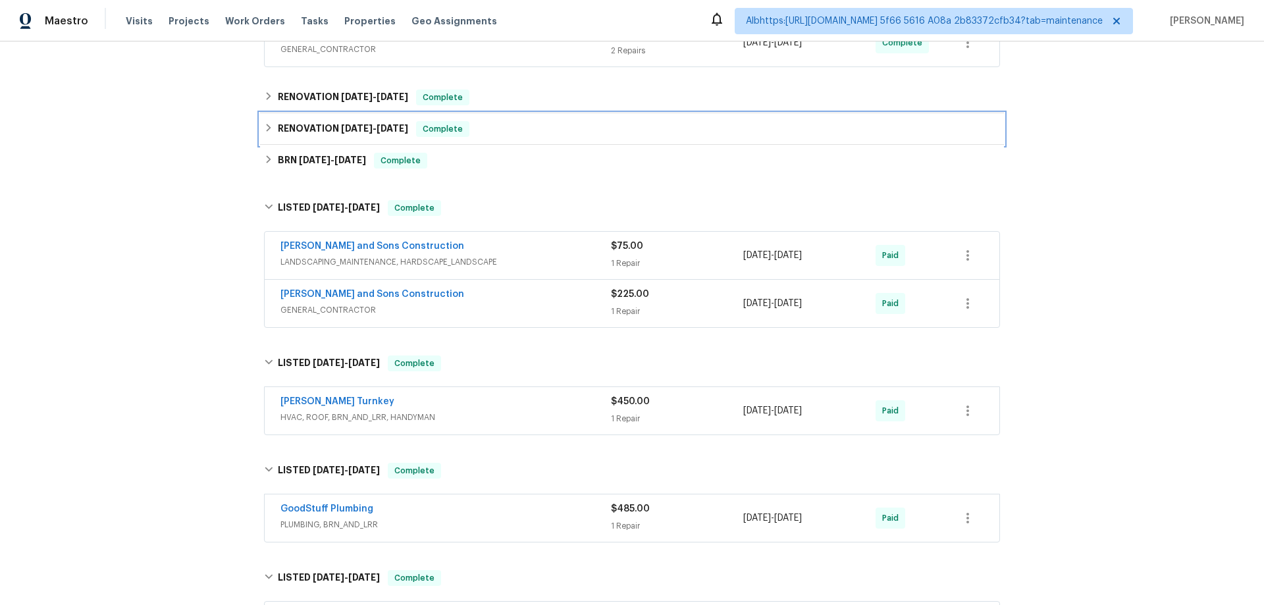
click at [321, 140] on div "RENOVATION 8/4/25 - 8/22/25 Complete" at bounding box center [632, 129] width 744 height 32
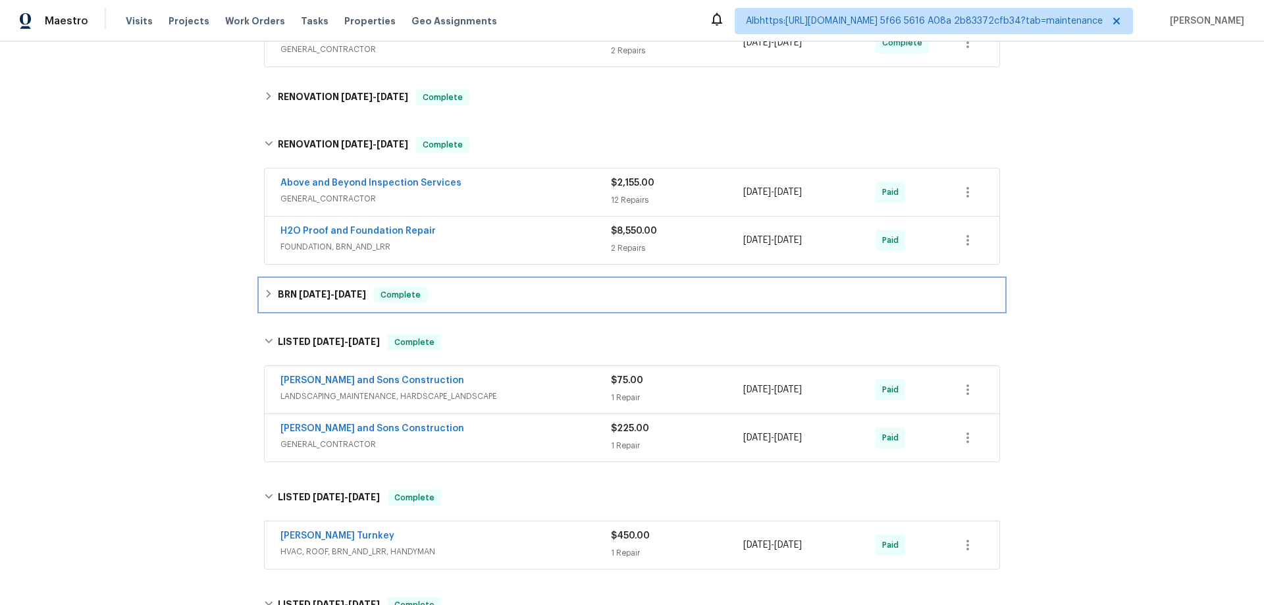
click at [299, 296] on span "7/16/25" at bounding box center [315, 294] width 32 height 9
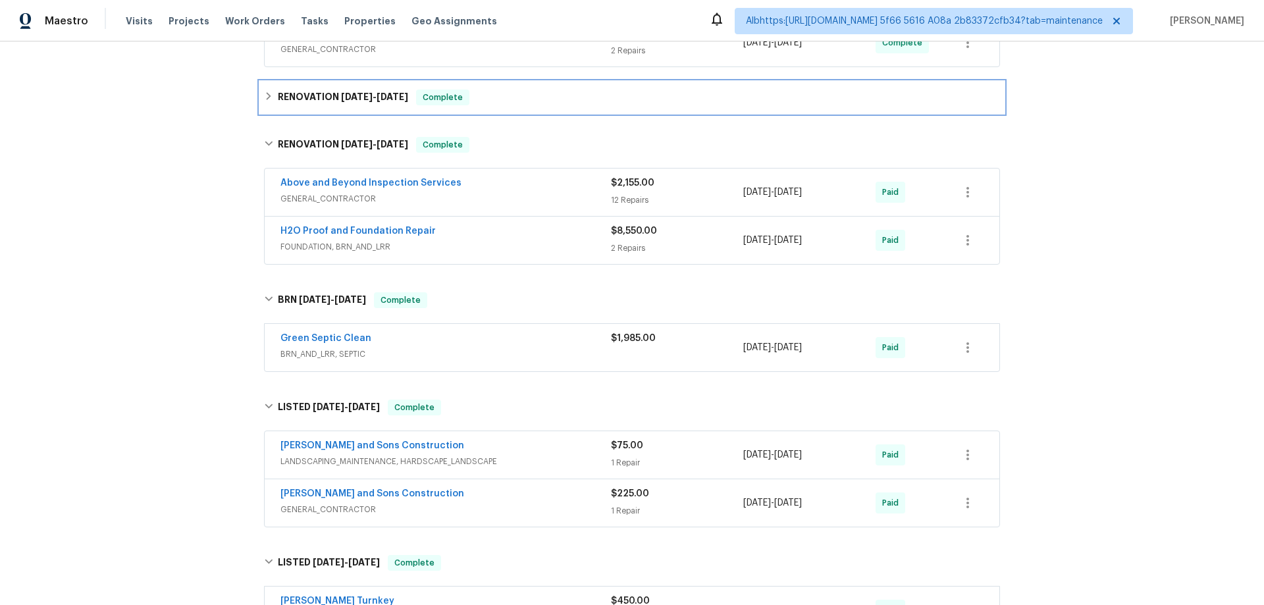
click at [319, 98] on h6 "RENOVATION 9/18/25 - 9/26/25" at bounding box center [343, 98] width 130 height 16
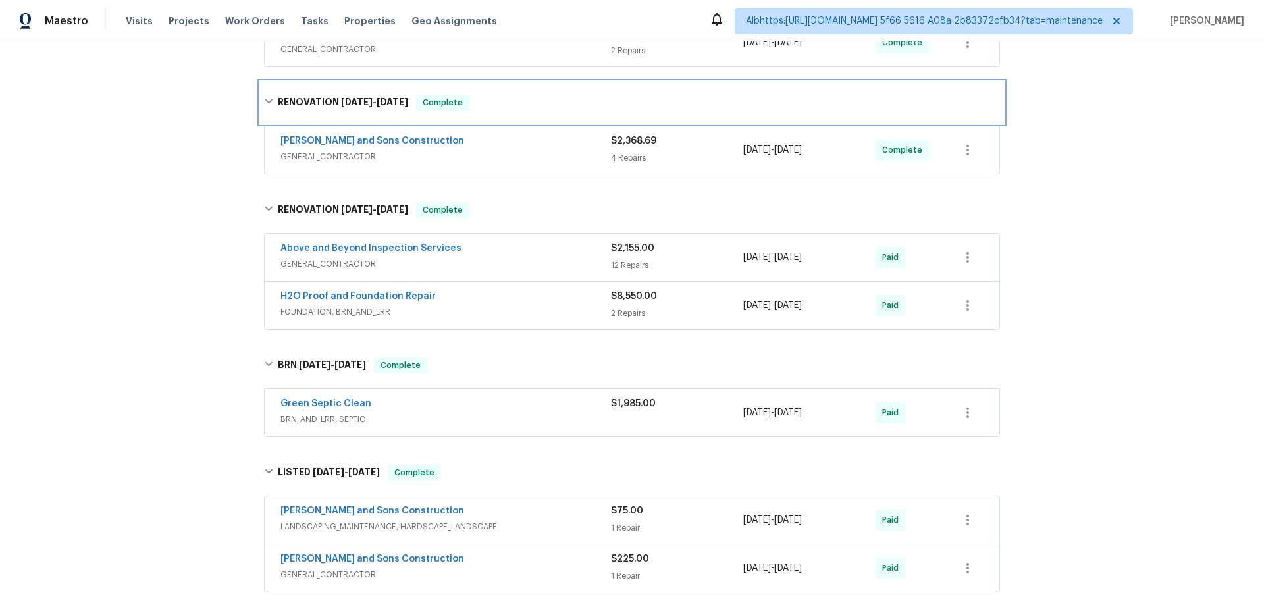
scroll to position [0, 0]
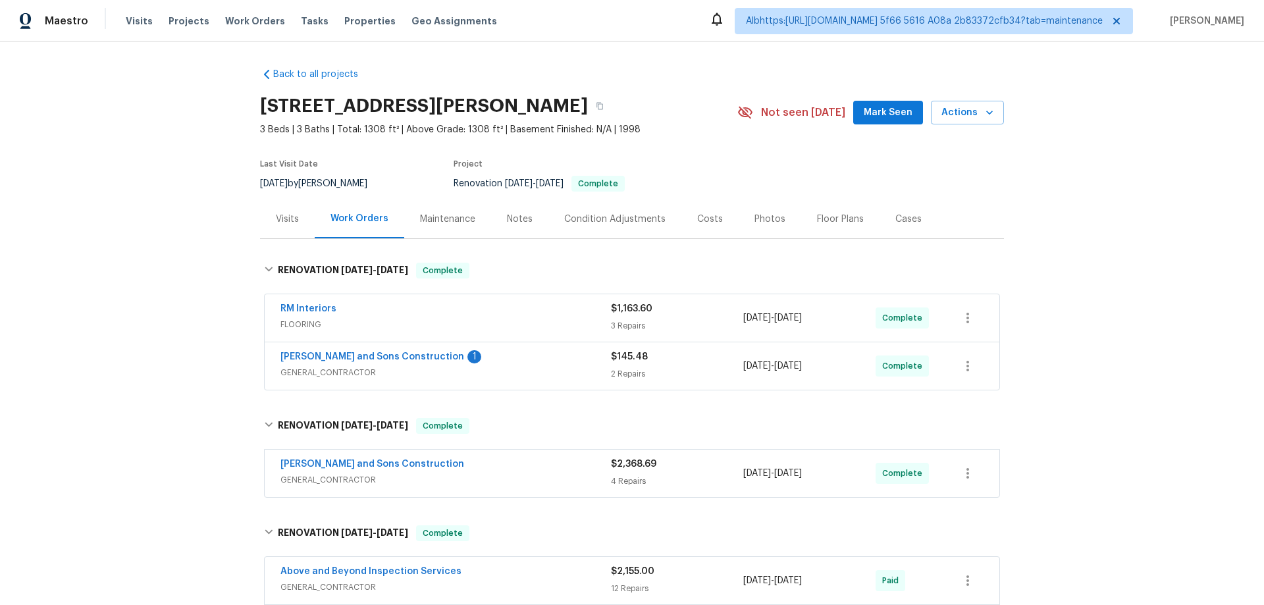
click at [147, 444] on div "Back to all projects 17 Cedars Glen Pl, Villa Rica, GA 30180 3 Beds | 3 Baths |…" at bounding box center [632, 322] width 1264 height 563
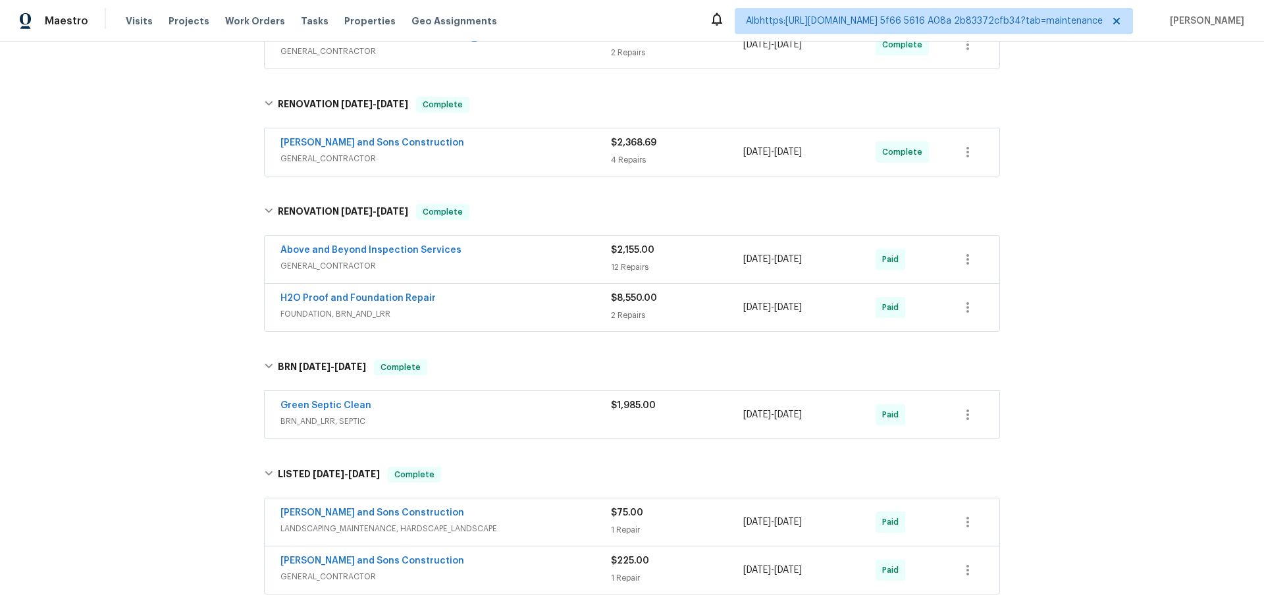
scroll to position [317, 0]
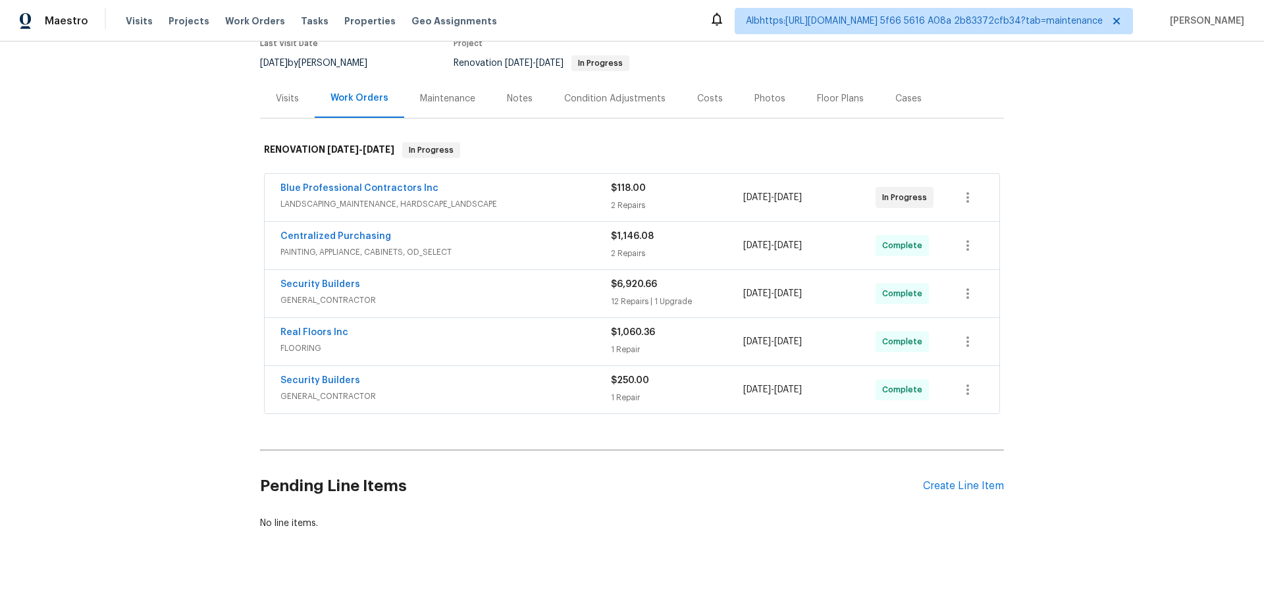
scroll to position [145, 0]
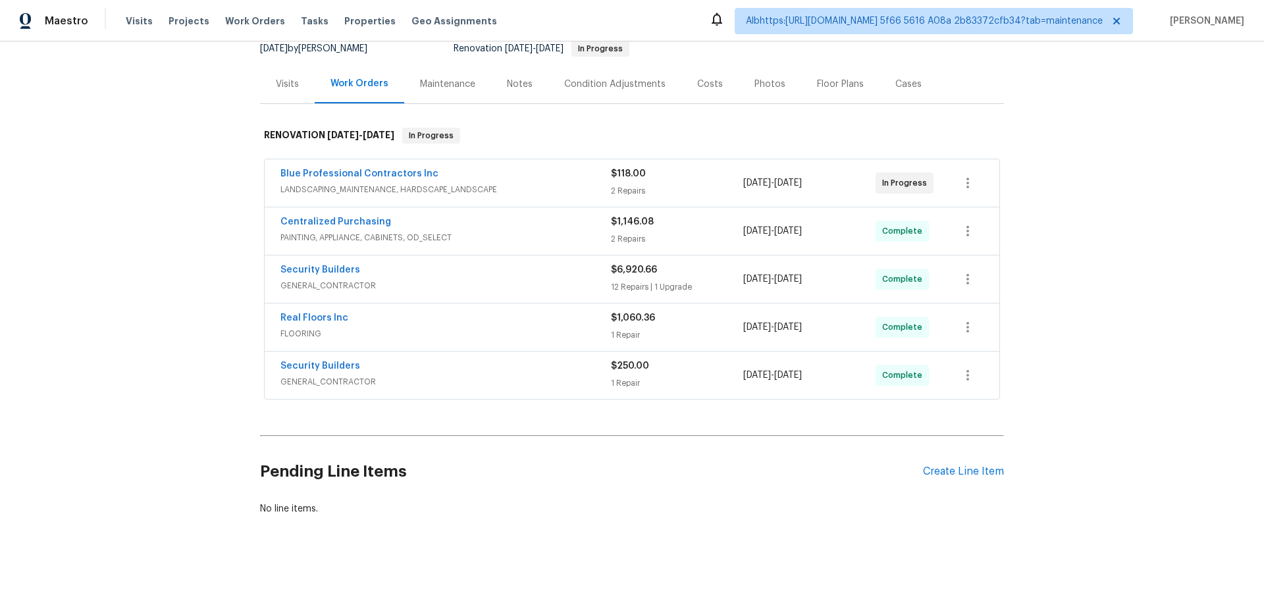
click at [197, 351] on div "Back to all projects 983 Pike Forest Dr, Lawrenceville, GA 30045 3 Beds | 2 1/2…" at bounding box center [632, 322] width 1264 height 563
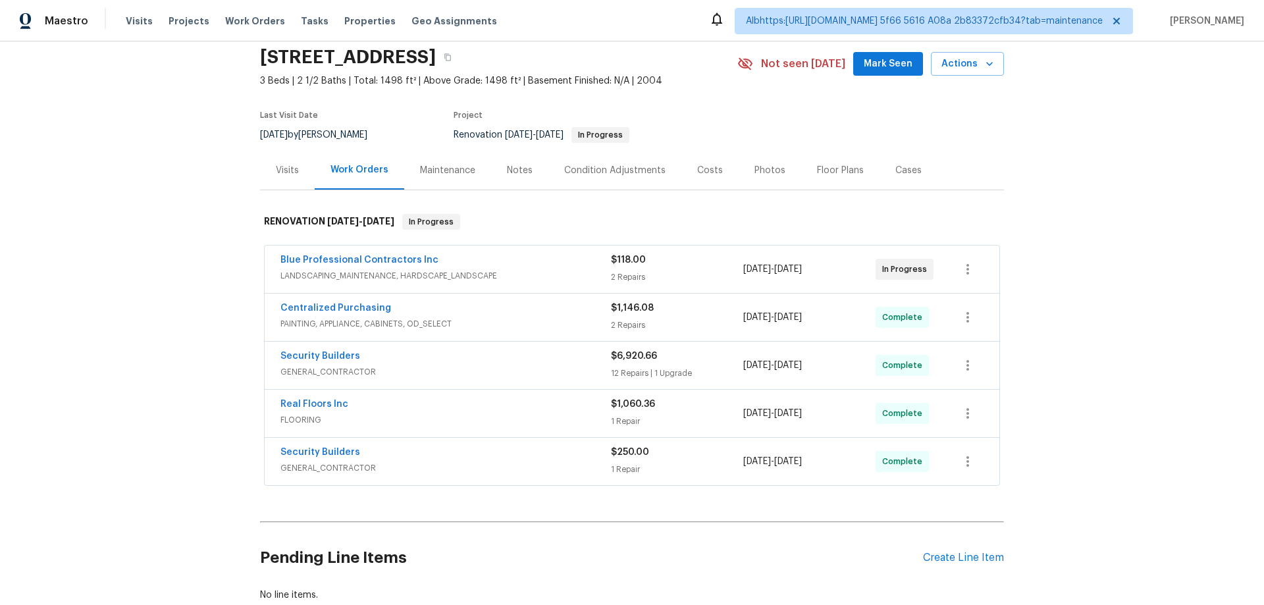
scroll to position [0, 0]
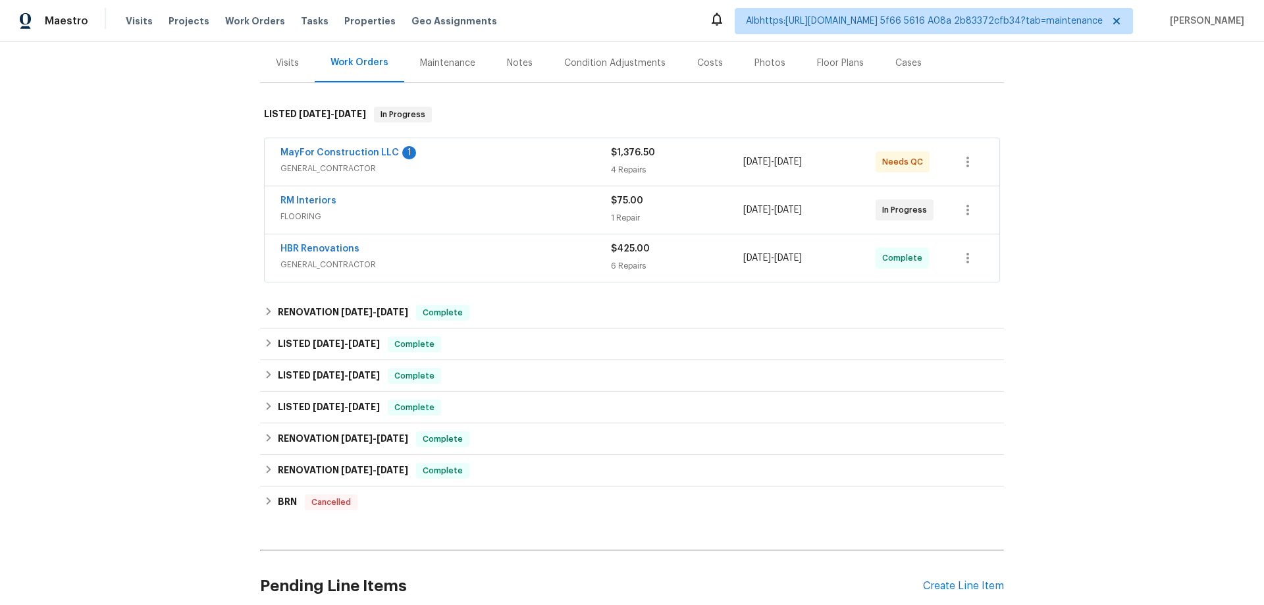
scroll to position [280, 0]
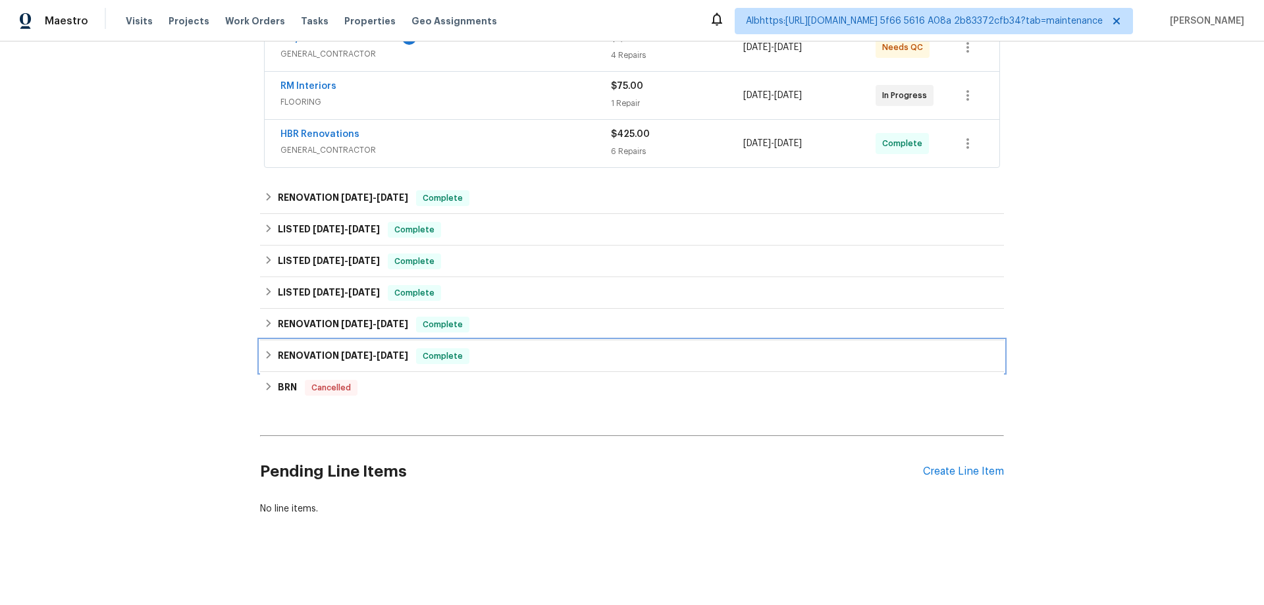
click at [334, 340] on div "RENOVATION [DATE] - [DATE] Complete" at bounding box center [632, 356] width 744 height 32
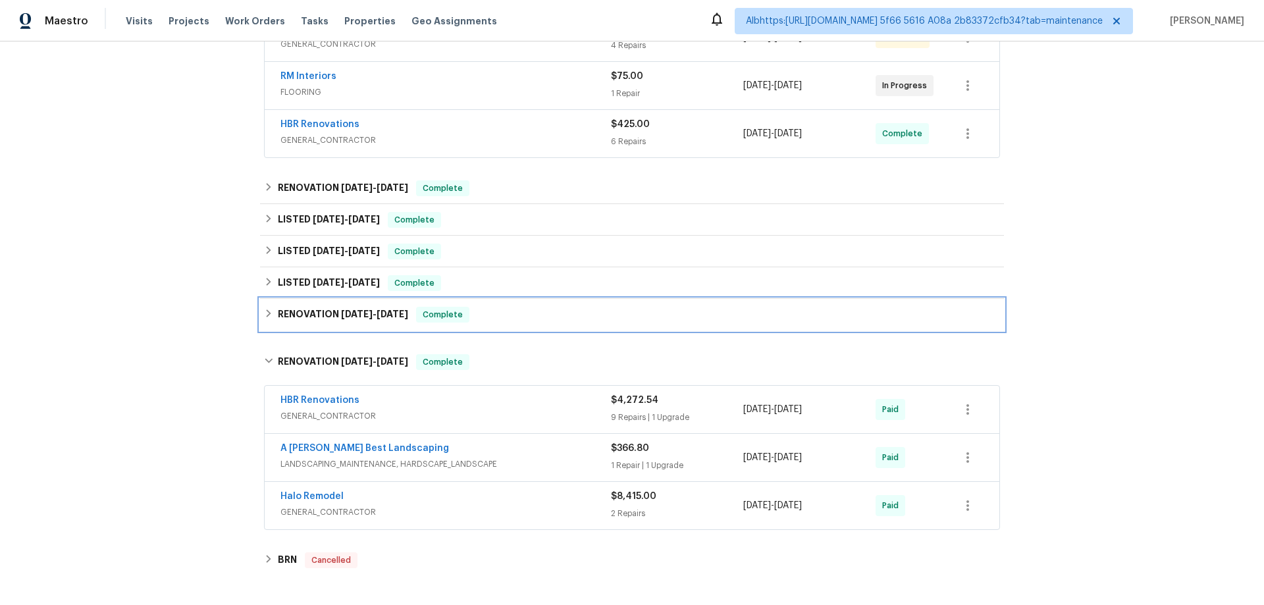
click at [346, 321] on h6 "RENOVATION [DATE] - [DATE]" at bounding box center [343, 315] width 130 height 16
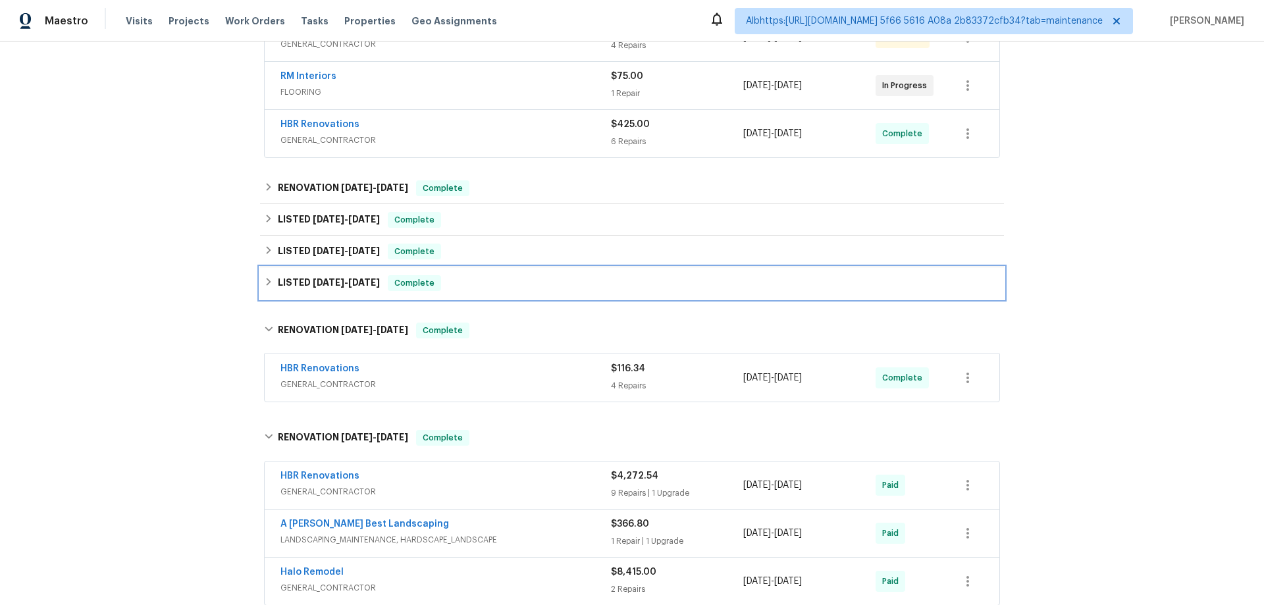
click at [332, 274] on div "LISTED [DATE] - [DATE] Complete" at bounding box center [632, 283] width 744 height 32
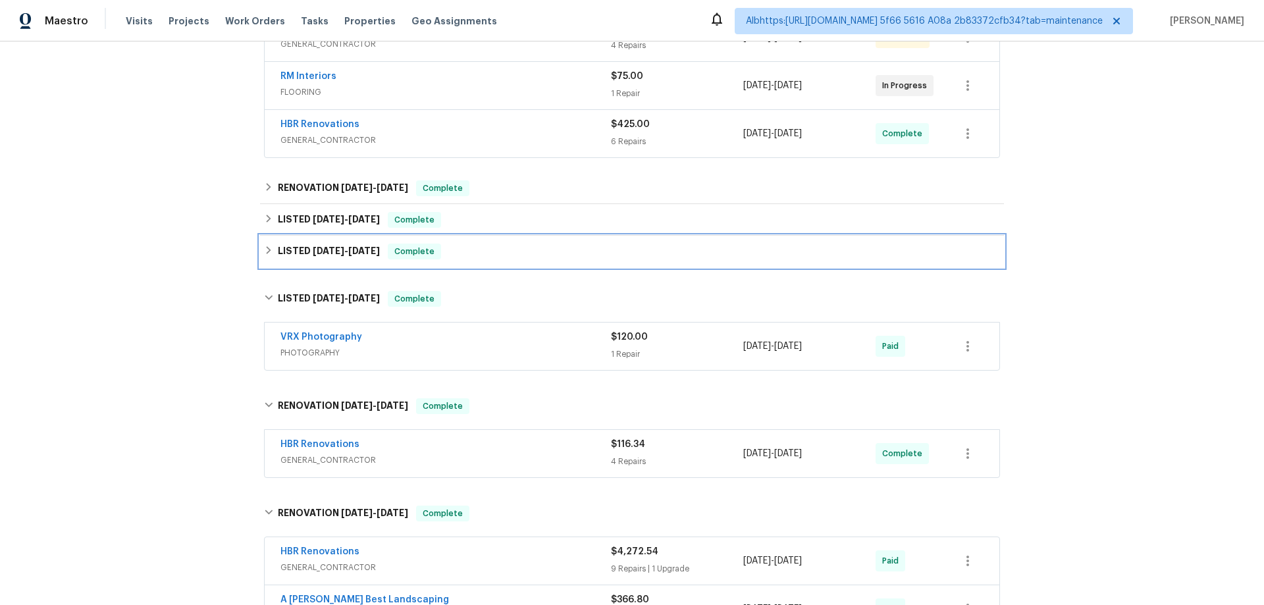
click at [339, 242] on div "LISTED [DATE] - [DATE] Complete" at bounding box center [632, 252] width 744 height 32
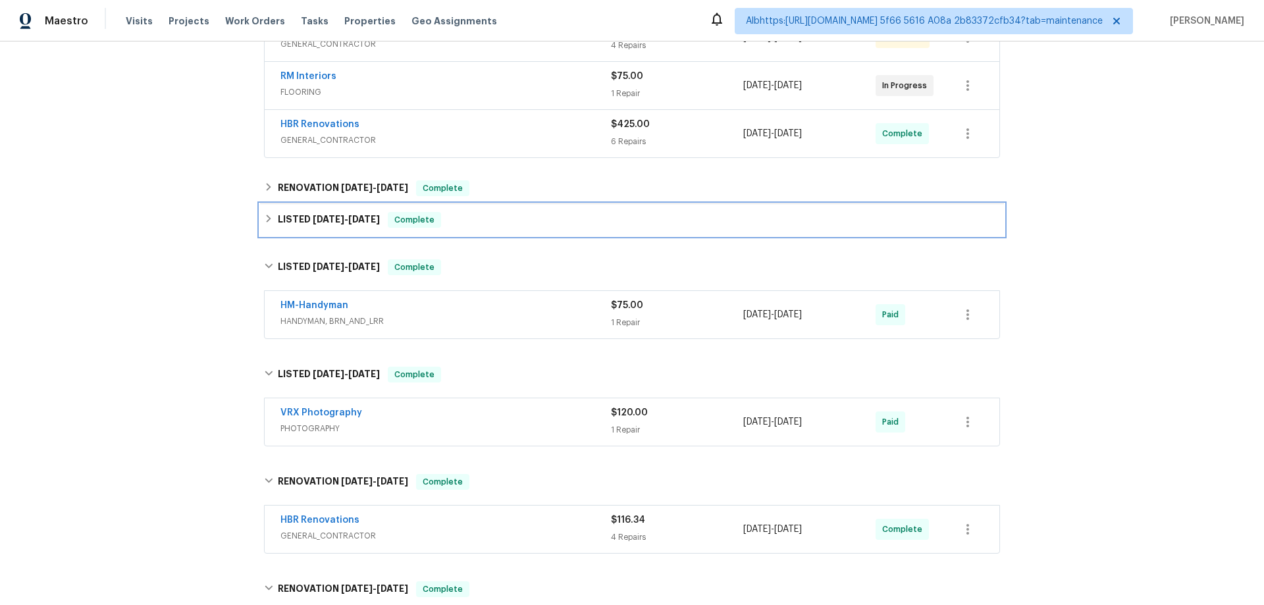
click at [330, 216] on span "[DATE]" at bounding box center [329, 219] width 32 height 9
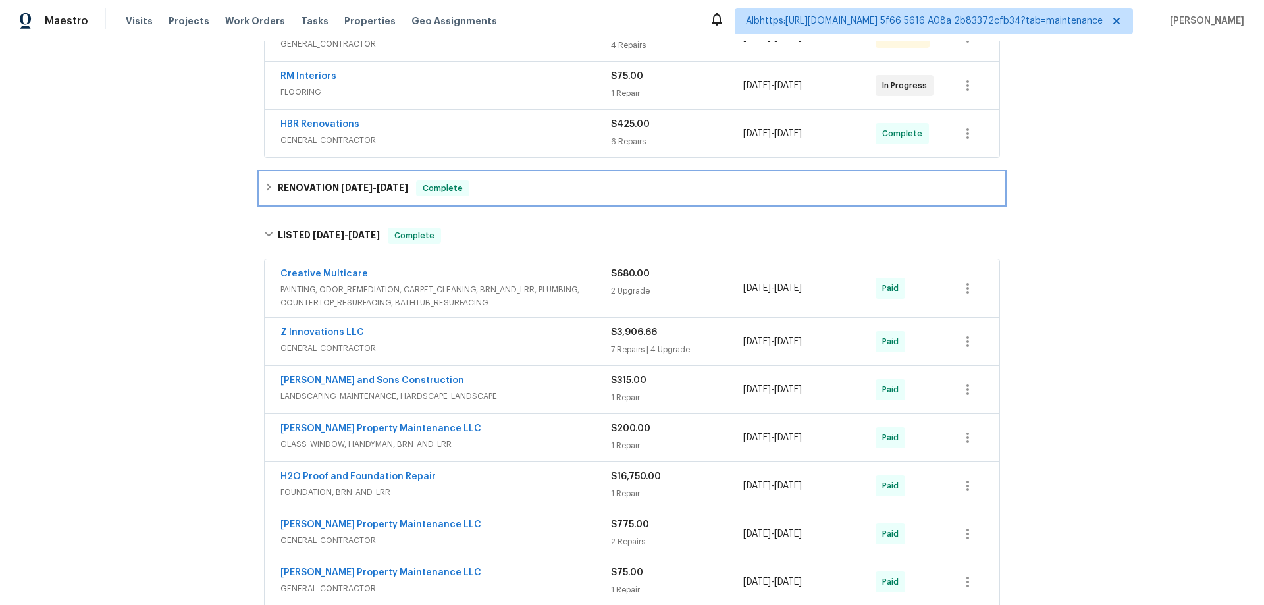
click at [354, 182] on h6 "RENOVATION [DATE] - [DATE]" at bounding box center [343, 188] width 130 height 16
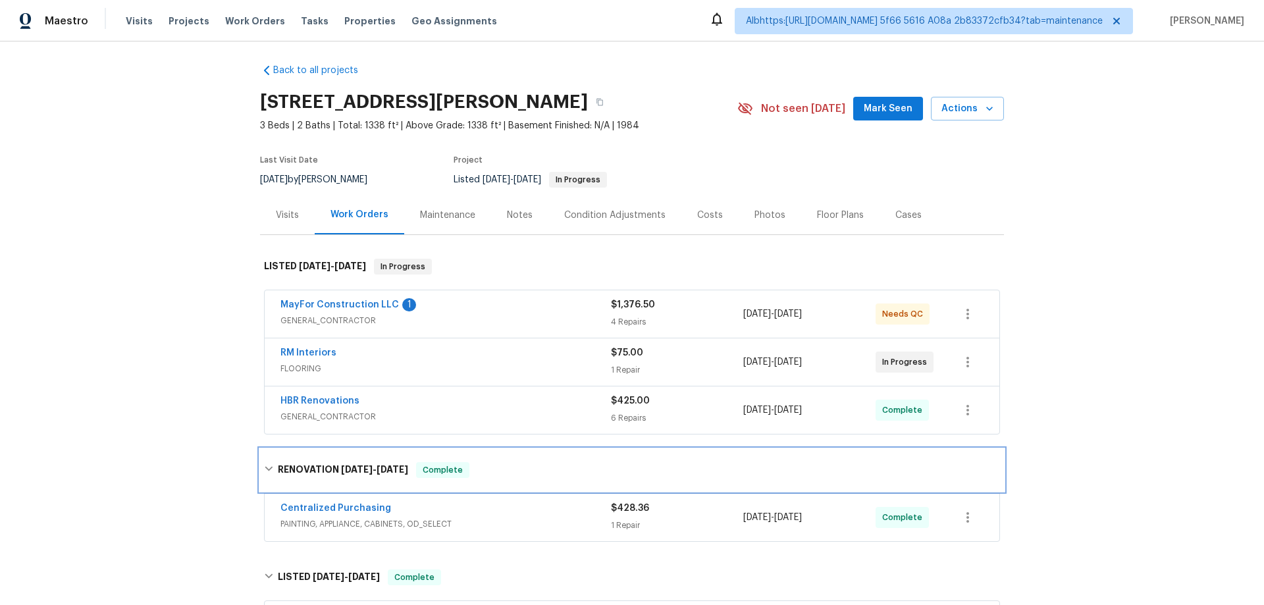
scroll to position [0, 0]
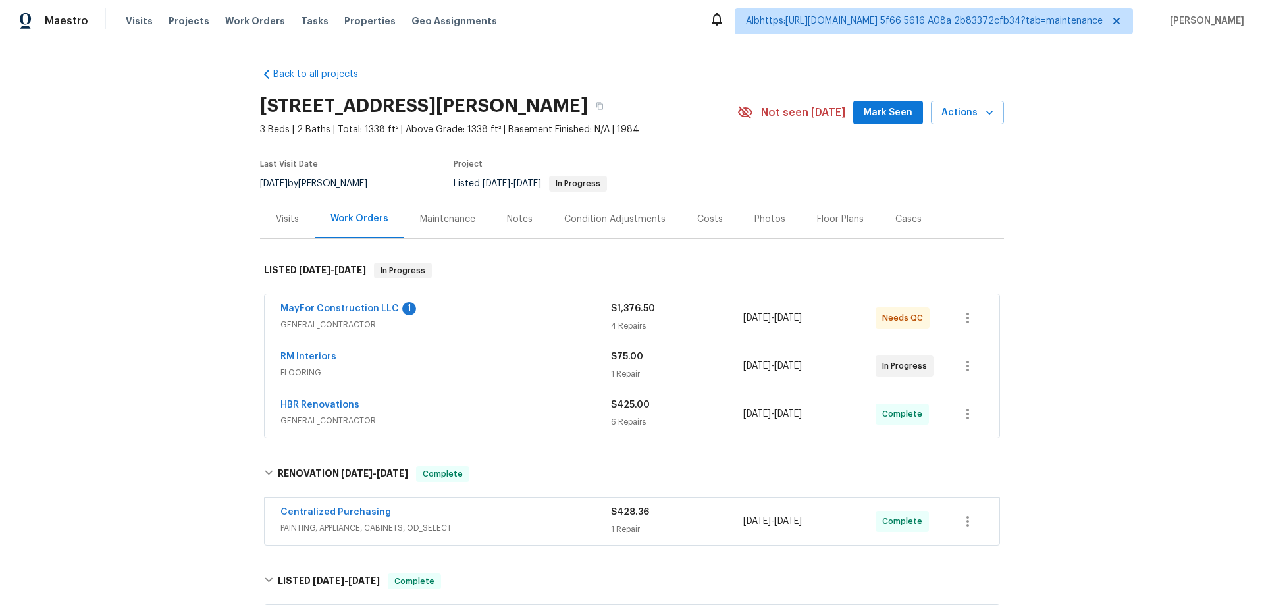
click at [167, 348] on div "Back to all projects [STREET_ADDRESS][PERSON_NAME] 3 Beds | 2 Baths | Total: 13…" at bounding box center [632, 322] width 1264 height 563
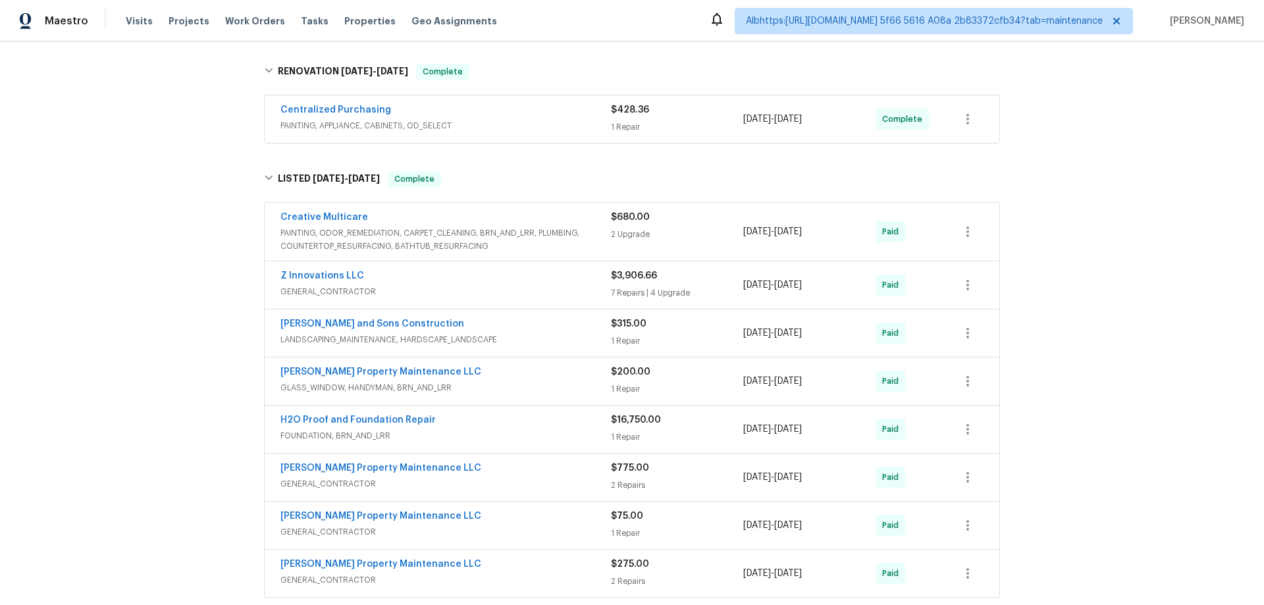
scroll to position [461, 0]
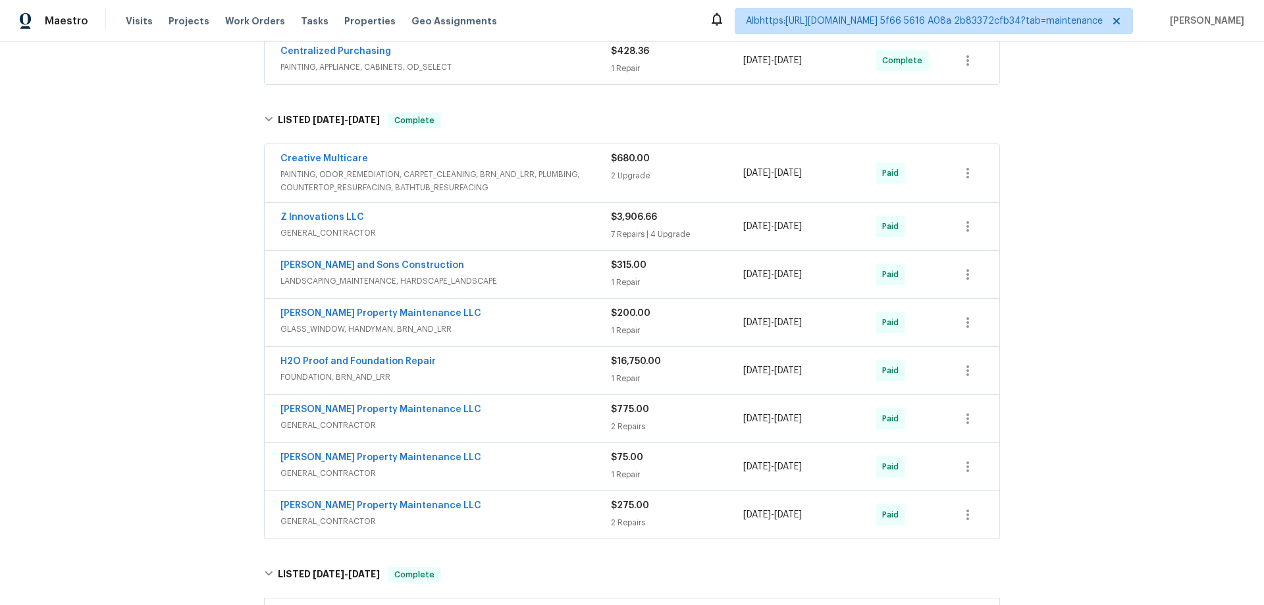
click at [156, 344] on div "Back to all projects [STREET_ADDRESS][PERSON_NAME] 3 Beds | 2 Baths | Total: 13…" at bounding box center [632, 322] width 1264 height 563
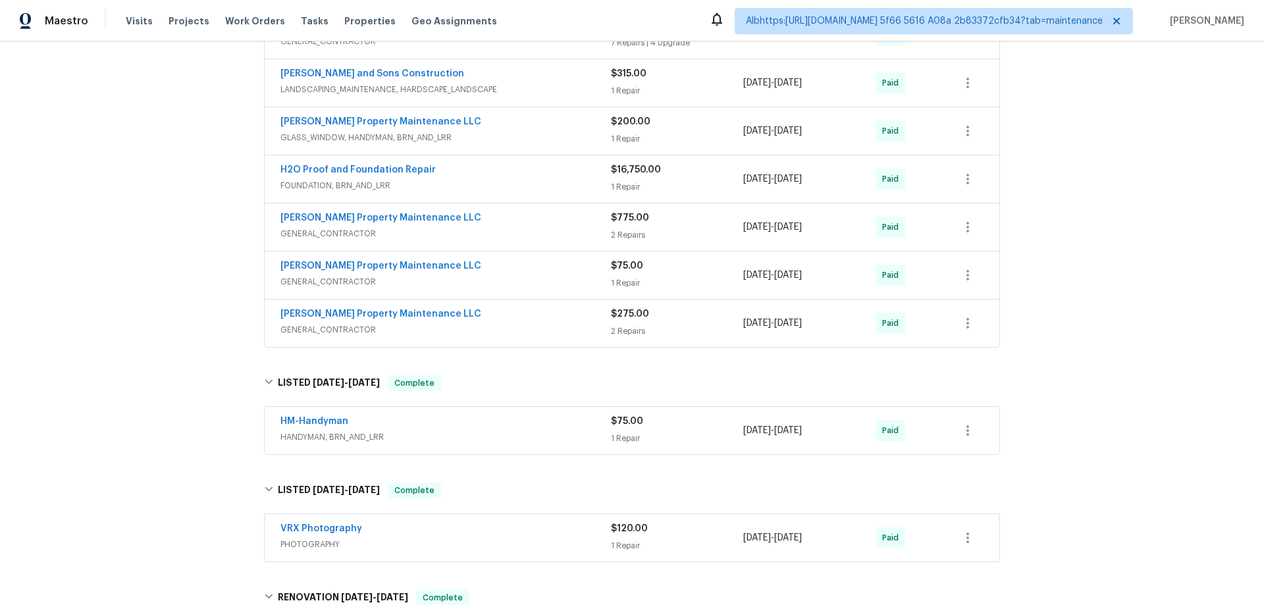
scroll to position [658, 0]
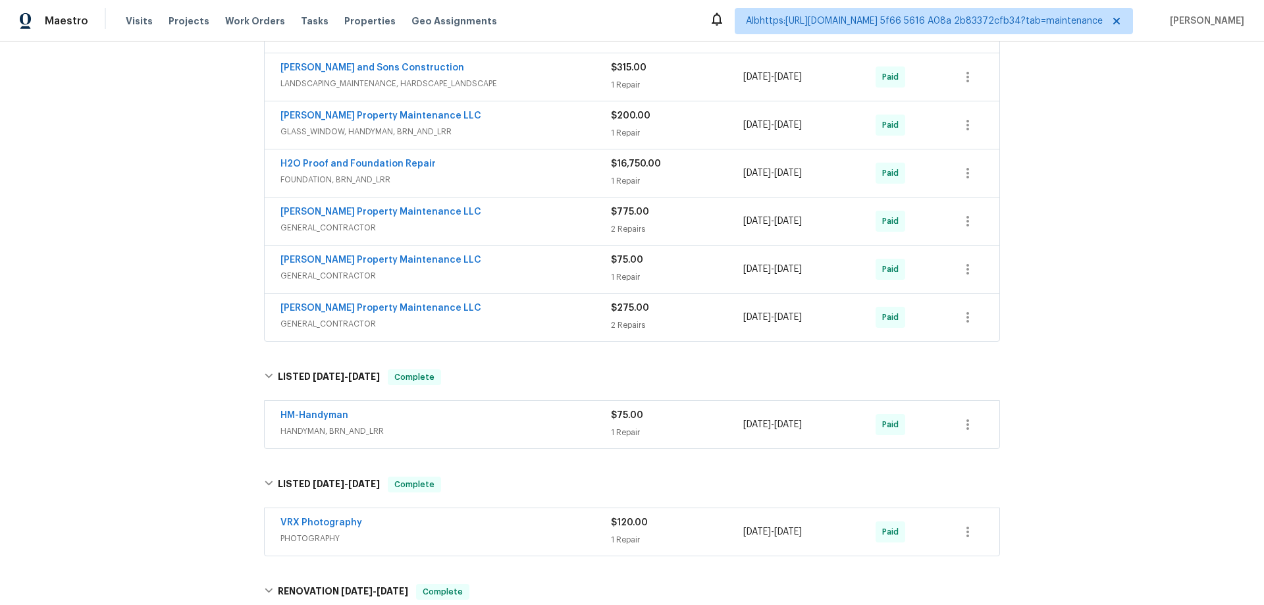
click at [169, 346] on div "Back to all projects 4095 Maxanne Dr NW, Kennesaw, GA 30144 3 Beds | 2 Baths | …" at bounding box center [632, 322] width 1264 height 563
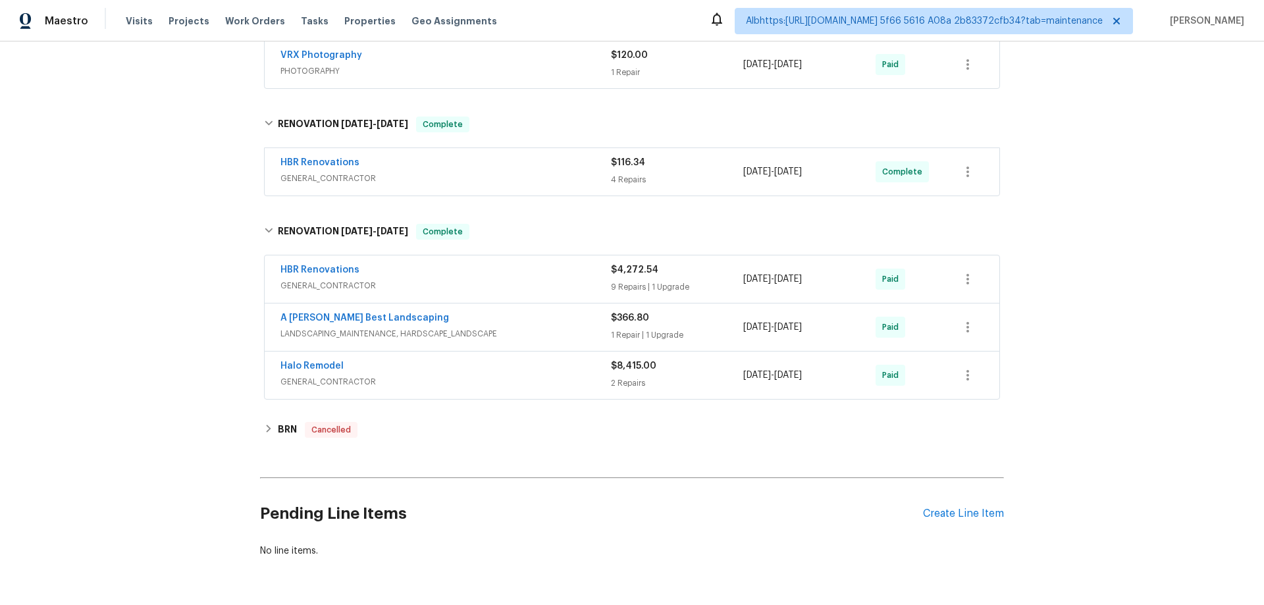
scroll to position [424, 0]
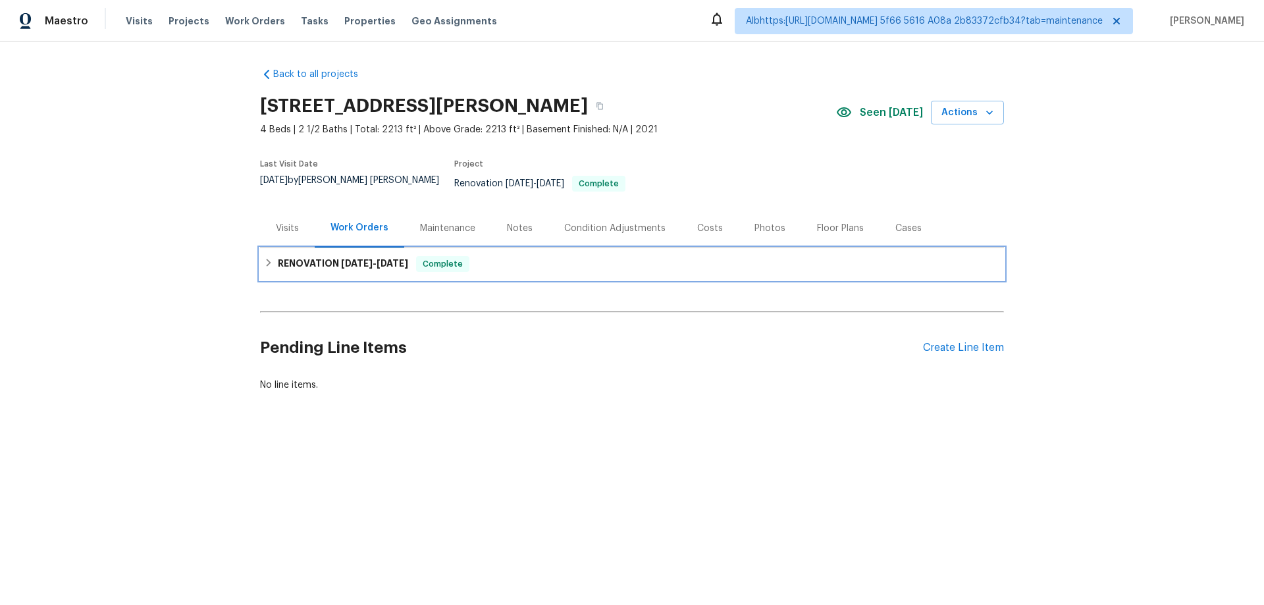
click at [322, 257] on h6 "RENOVATION [DATE] - [DATE]" at bounding box center [343, 264] width 130 height 16
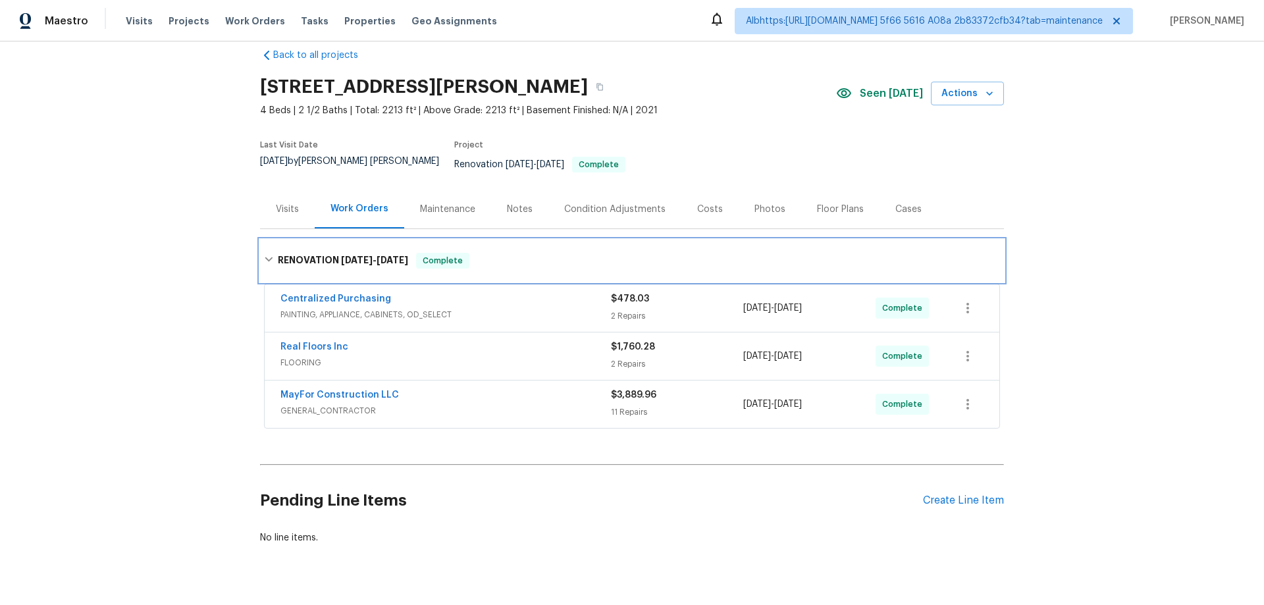
scroll to position [26, 0]
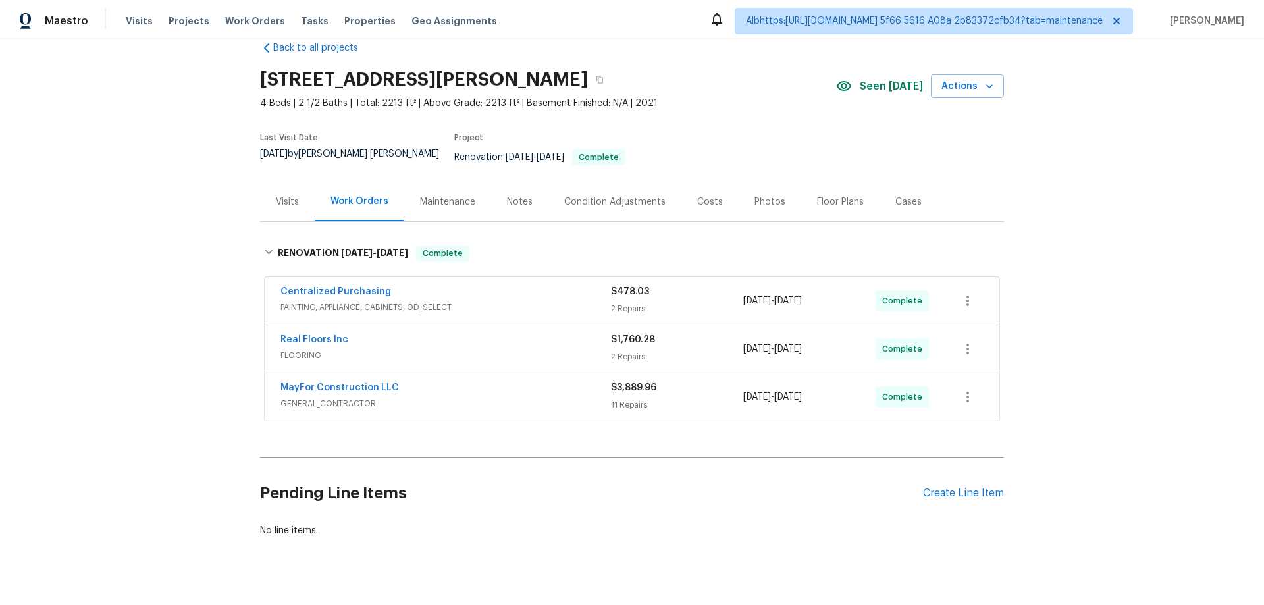
click at [203, 299] on div "Back to all projects 101 Lexington Place Dr, Griffin, GA 30223 4 Beds | 2 1/2 B…" at bounding box center [632, 322] width 1264 height 563
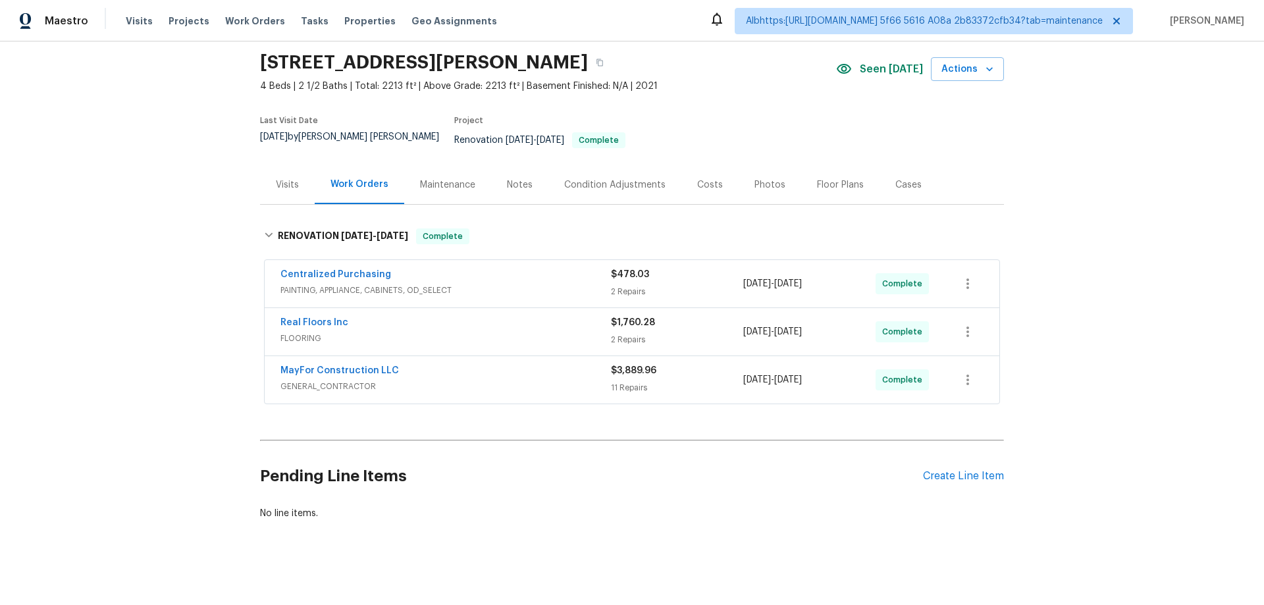
scroll to position [49, 0]
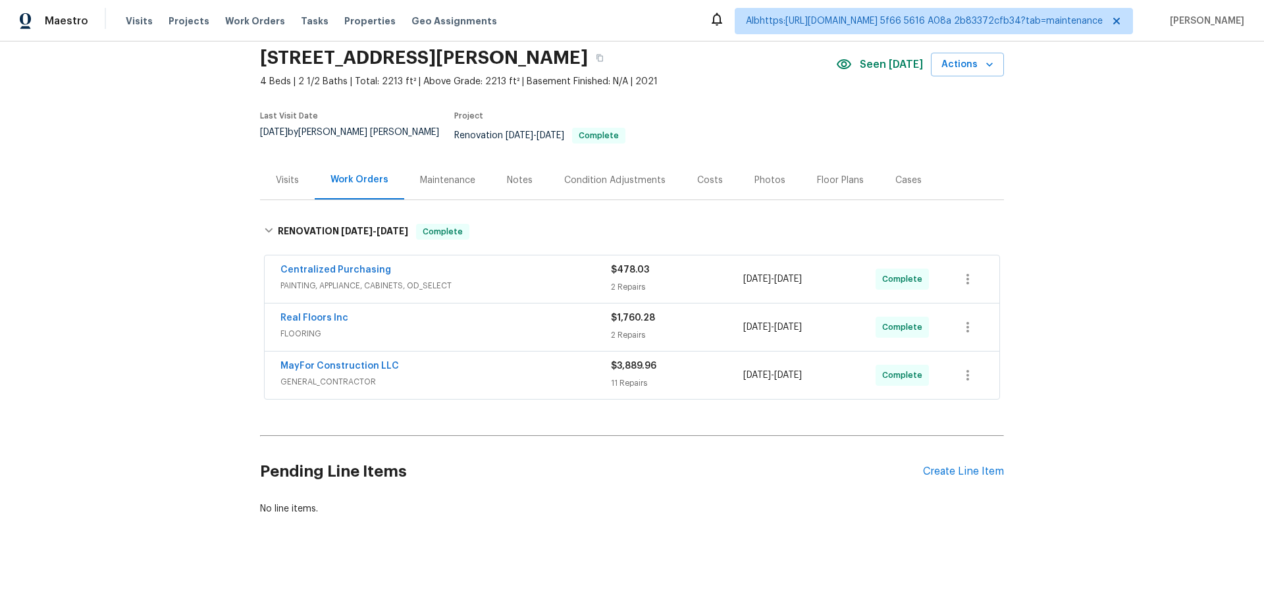
click at [139, 434] on div "Back to all projects 101 Lexington Place Dr, Griffin, GA 30223 4 Beds | 2 1/2 B…" at bounding box center [632, 322] width 1264 height 563
click at [190, 406] on div "Back to all projects 101 Lexington Place Dr, Griffin, GA 30223 4 Beds | 2 1/2 B…" at bounding box center [632, 322] width 1264 height 563
click at [181, 295] on div "Back to all projects 101 Lexington Place Dr, Griffin, GA 30223 4 Beds | 2 1/2 B…" at bounding box center [632, 322] width 1264 height 563
click at [151, 312] on div "Back to all projects 101 Lexington Place Dr, Griffin, GA 30223 4 Beds | 2 1/2 B…" at bounding box center [632, 322] width 1264 height 563
click at [176, 229] on div "Back to all projects 101 Lexington Place Dr, Griffin, GA 30223 4 Beds | 2 1/2 B…" at bounding box center [632, 322] width 1264 height 563
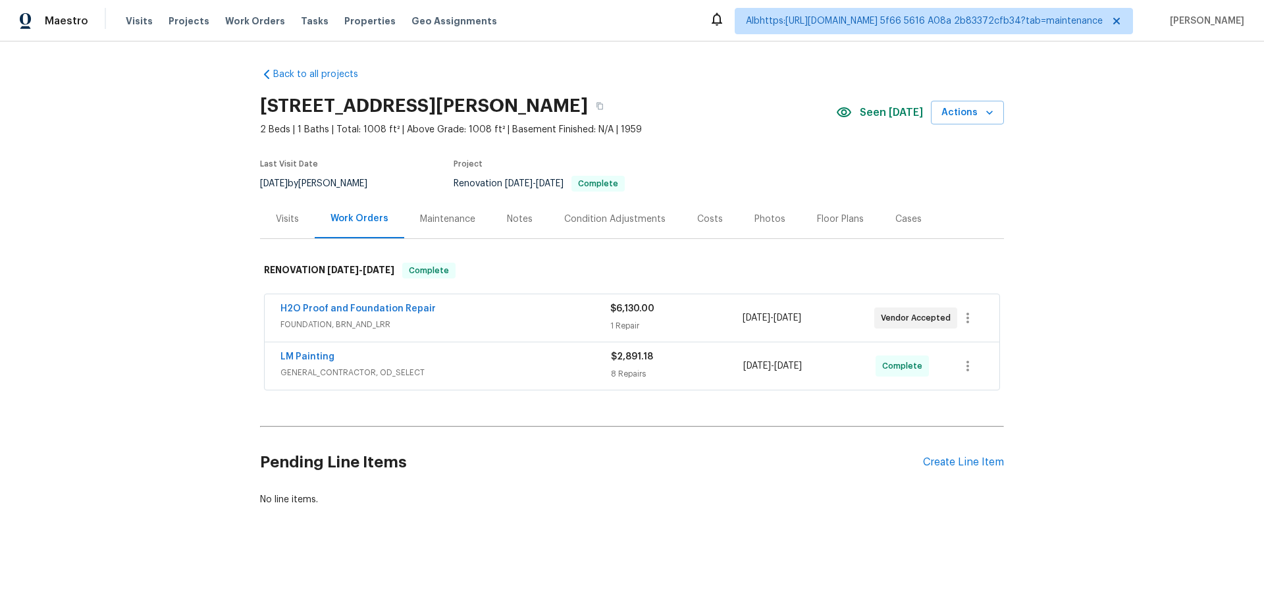
click at [186, 307] on div "Back to all projects [STREET_ADDRESS] 2 Beds | 1 Baths | Total: 1008 ft² | Abov…" at bounding box center [632, 318] width 1264 height 554
click at [180, 411] on div "Back to all projects [STREET_ADDRESS] 2 Beds | 1 Baths | Total: 1008 ft² | Abov…" at bounding box center [632, 318] width 1264 height 554
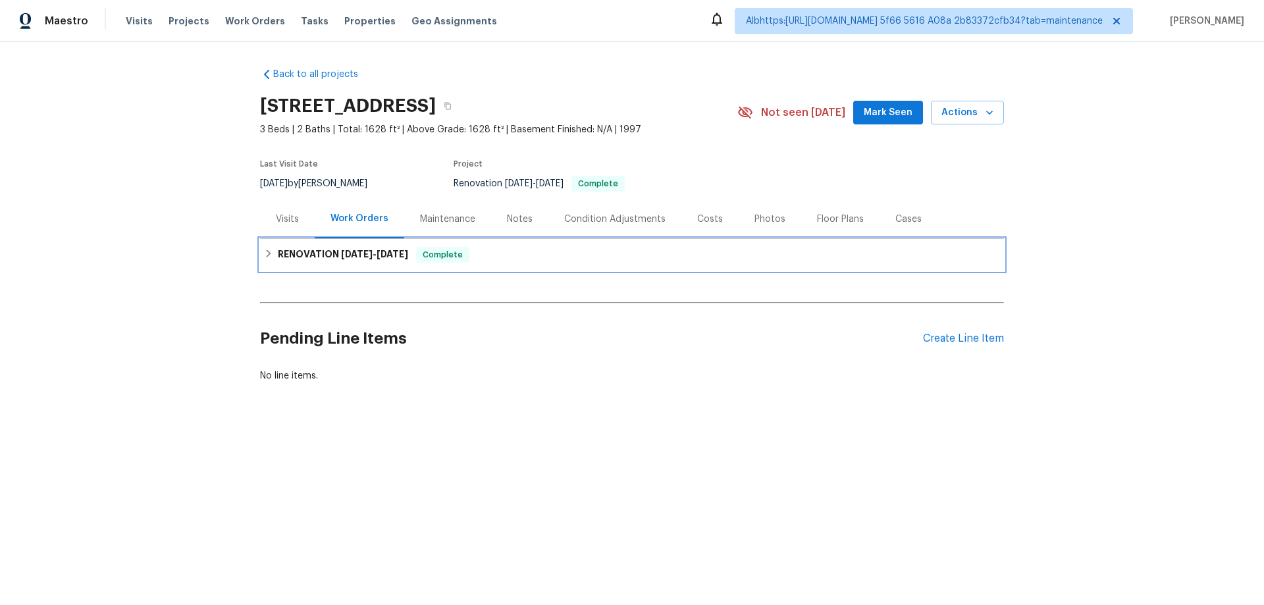
click at [284, 250] on h6 "RENOVATION [DATE] - [DATE]" at bounding box center [343, 255] width 130 height 16
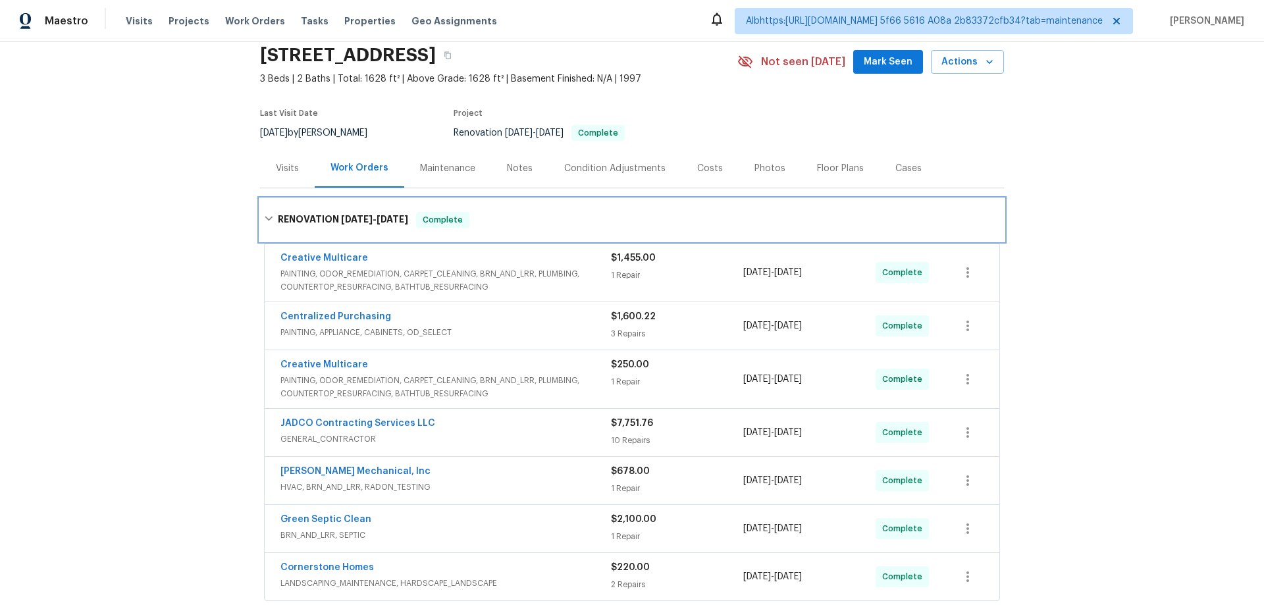
scroll to position [91, 0]
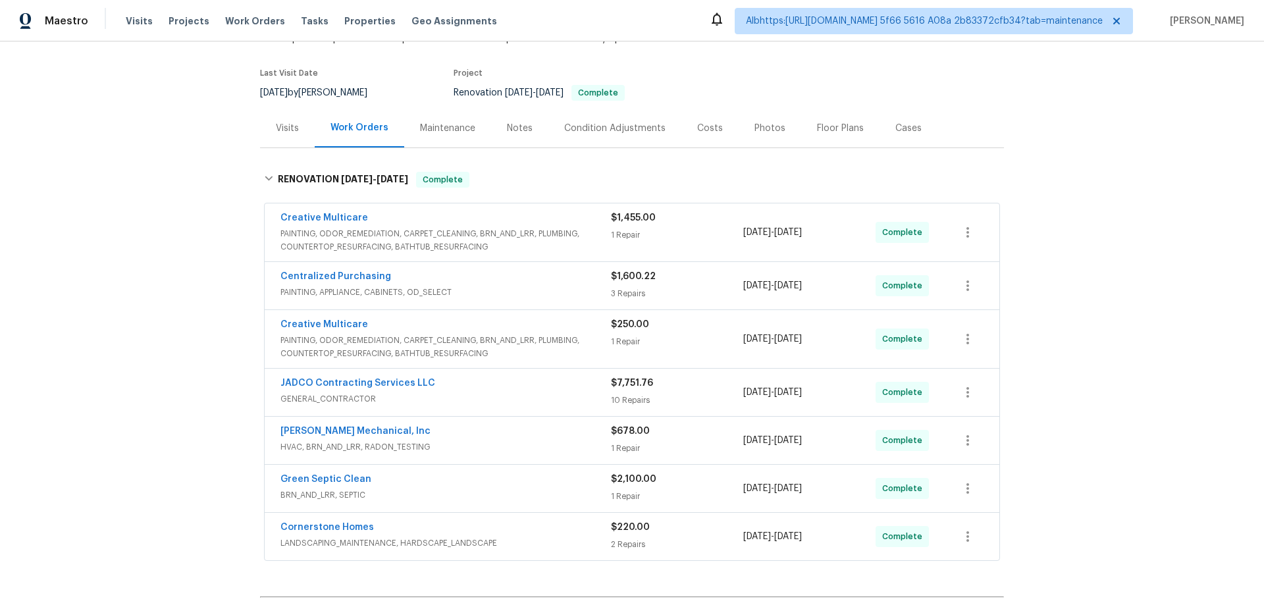
click at [178, 311] on div "Back to all projects [STREET_ADDRESS] 3 Beds | 2 Baths | Total: 1628 ft² | Abov…" at bounding box center [632, 322] width 1264 height 563
click at [101, 330] on div "Back to all projects [STREET_ADDRESS] 3 Beds | 2 Baths | Total: 1628 ft² | Abov…" at bounding box center [632, 322] width 1264 height 563
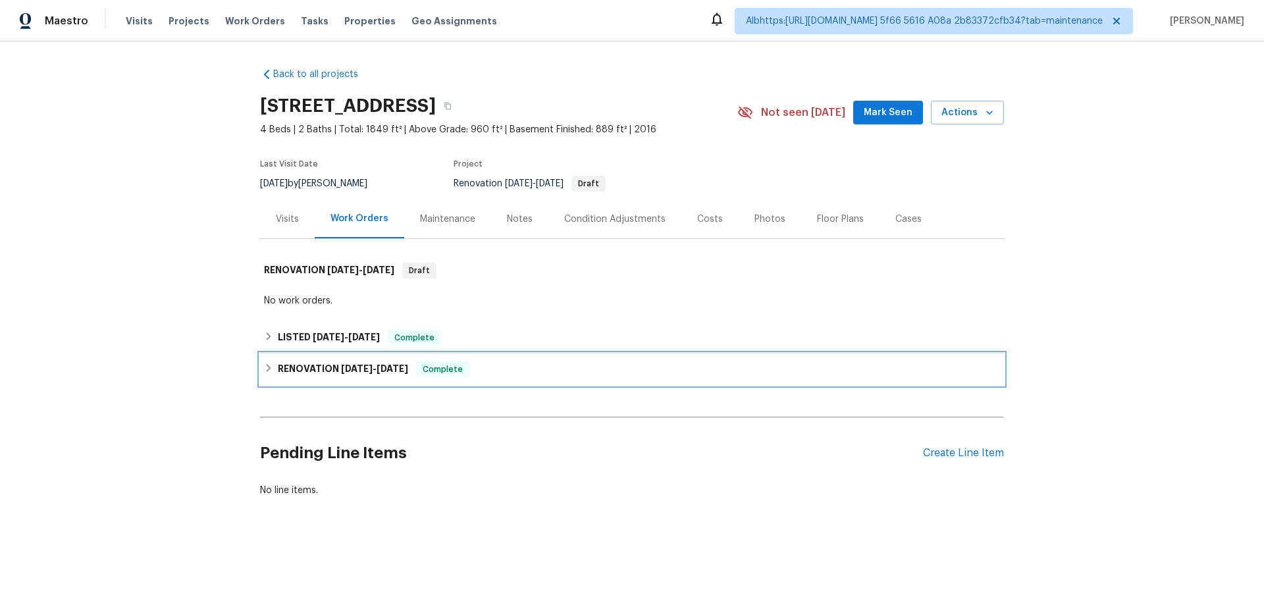
drag, startPoint x: 336, startPoint y: 369, endPoint x: 338, endPoint y: 354, distance: 14.7
click at [341, 367] on span "[DATE]" at bounding box center [357, 368] width 32 height 9
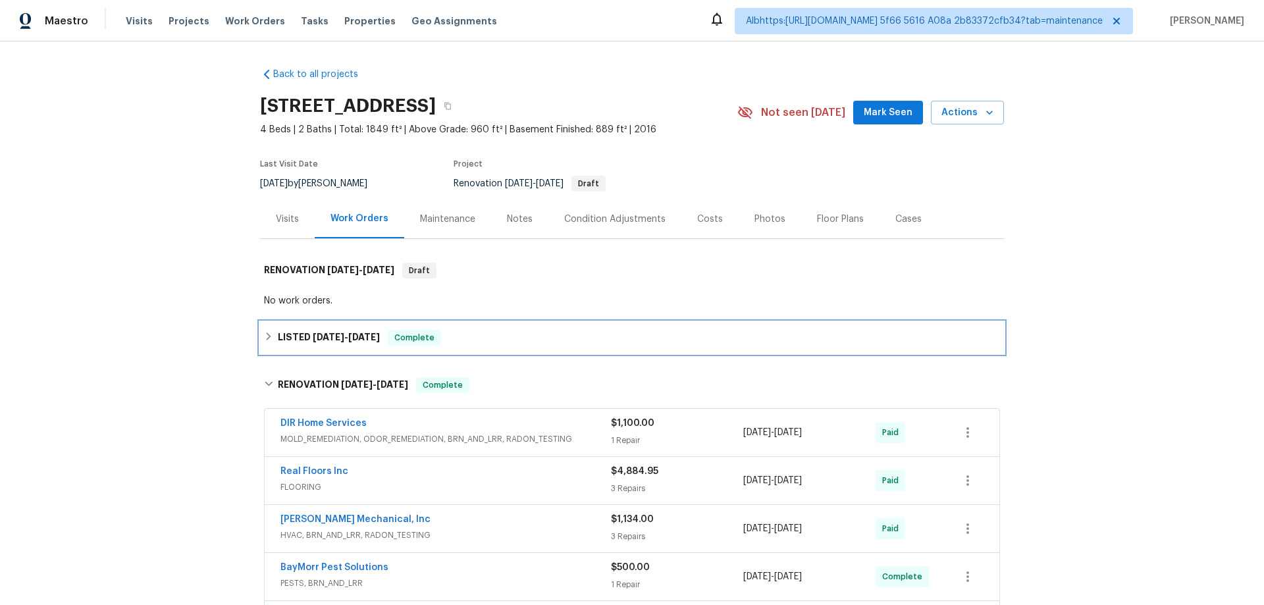
click at [338, 343] on h6 "LISTED [DATE] - [DATE]" at bounding box center [329, 338] width 102 height 16
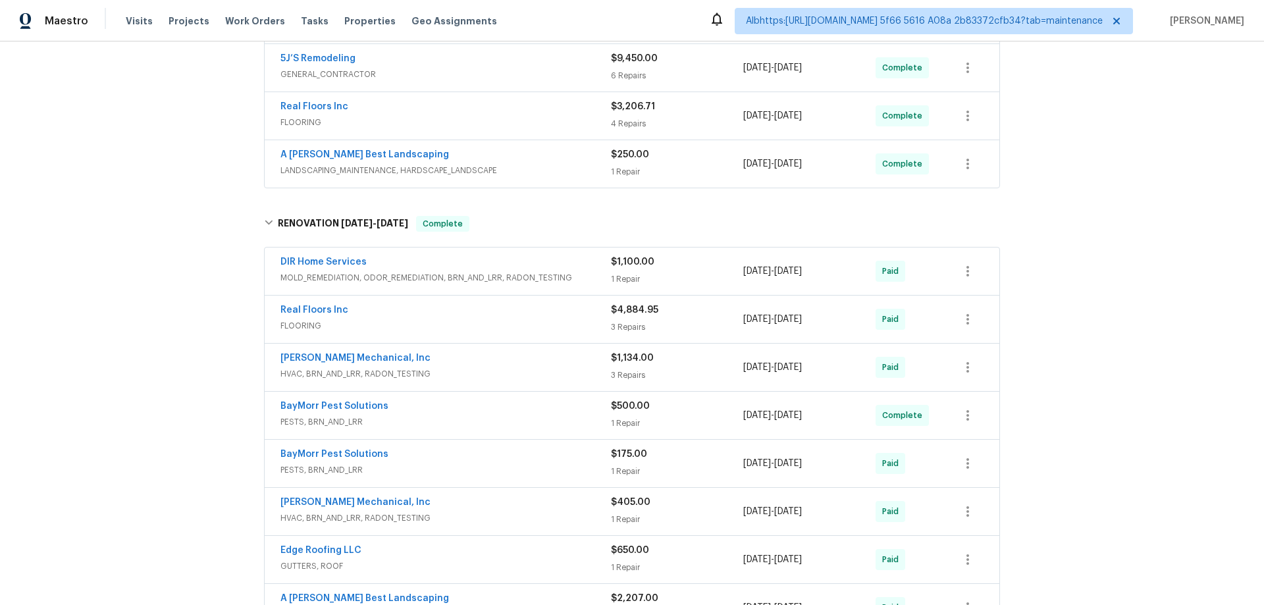
scroll to position [461, 0]
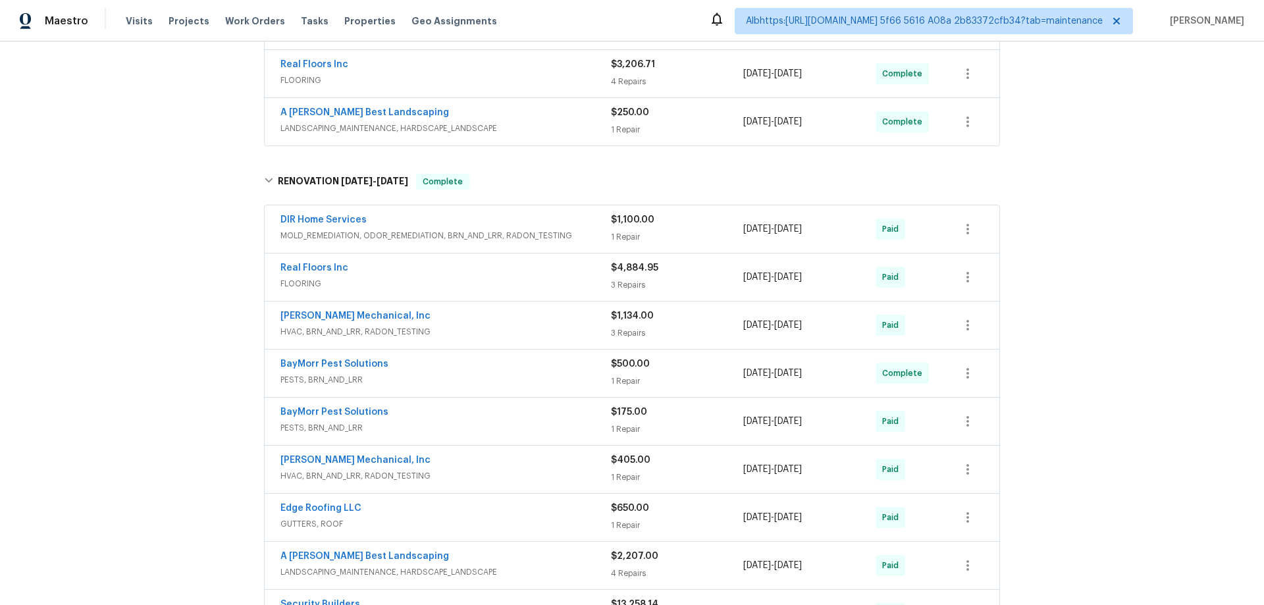
click at [212, 344] on div "Back to all projects [STREET_ADDRESS] 4 Beds | 2 Baths | Total: 1849 ft² | Abov…" at bounding box center [632, 322] width 1264 height 563
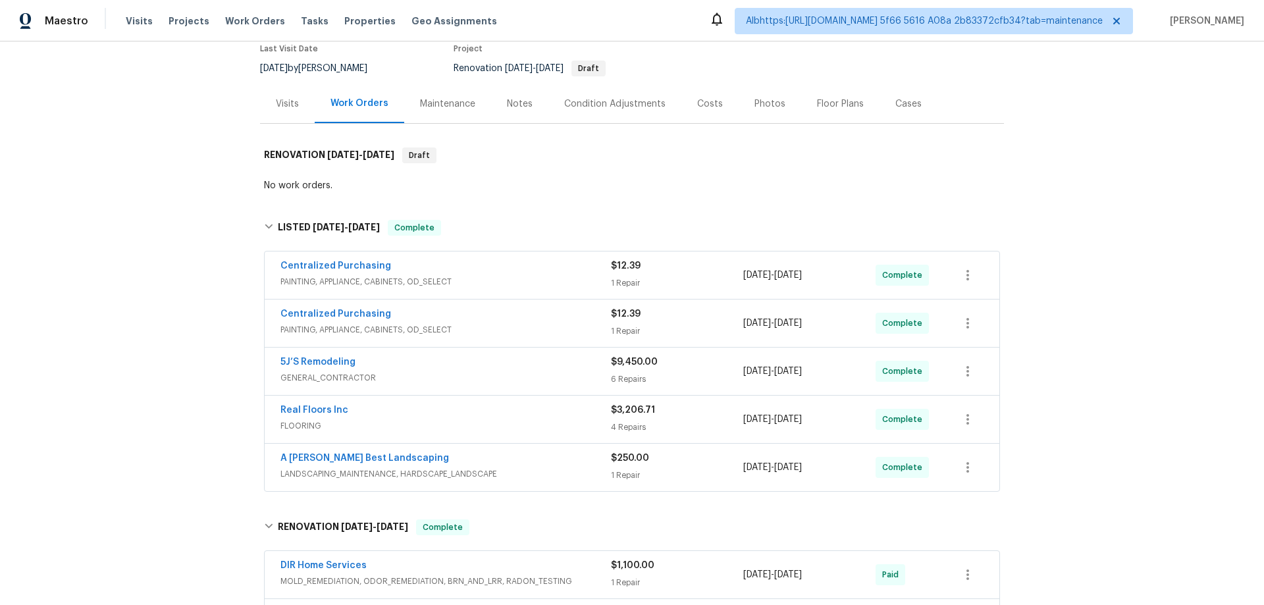
scroll to position [0, 0]
